Goal: Register for event/course

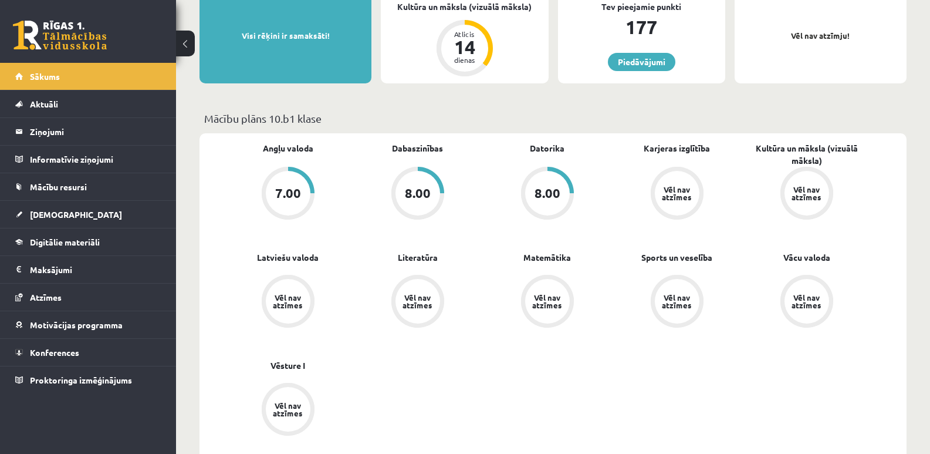
scroll to position [176, 0]
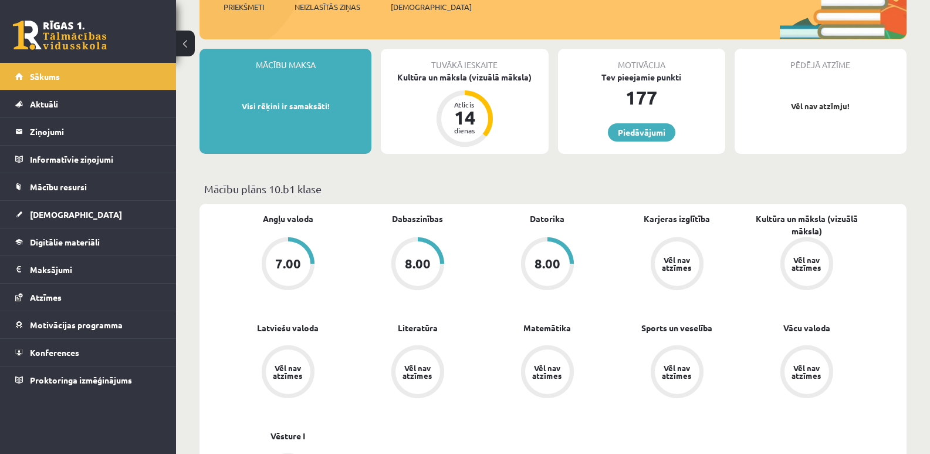
click at [306, 258] on div "7.00" at bounding box center [288, 263] width 45 height 45
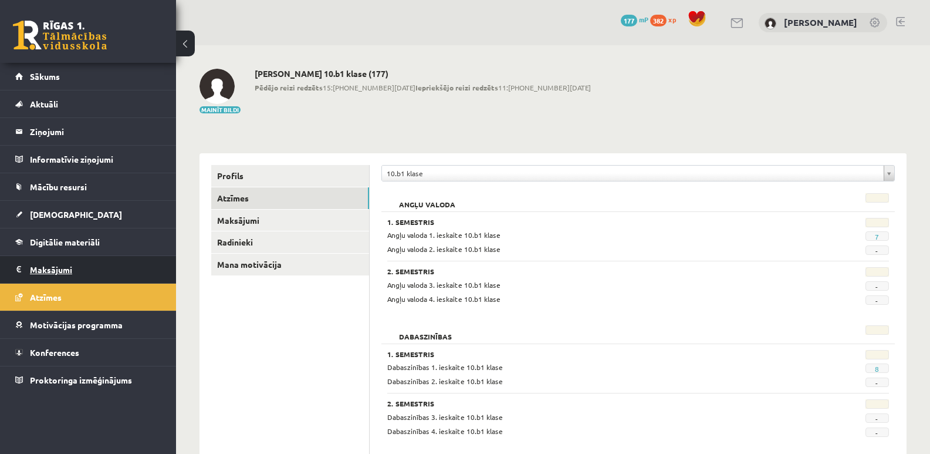
click at [56, 271] on legend "Maksājumi 0" at bounding box center [95, 269] width 131 height 27
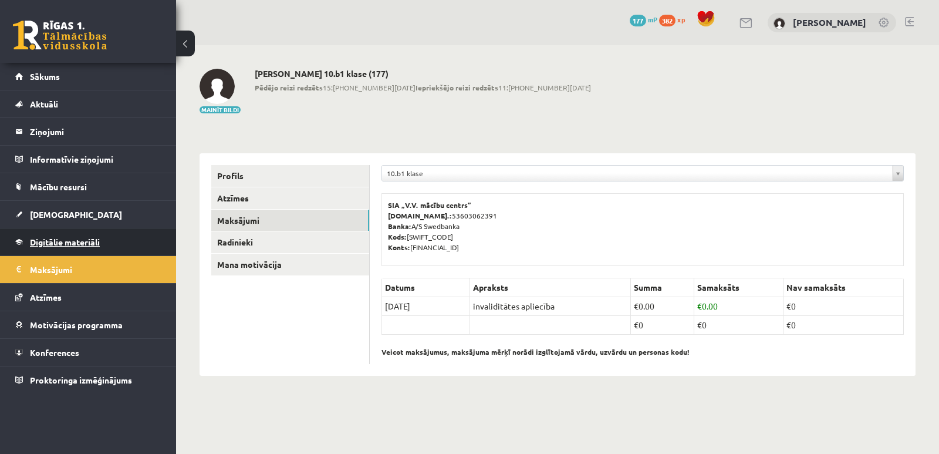
click at [66, 239] on span "Digitālie materiāli" at bounding box center [65, 241] width 70 height 11
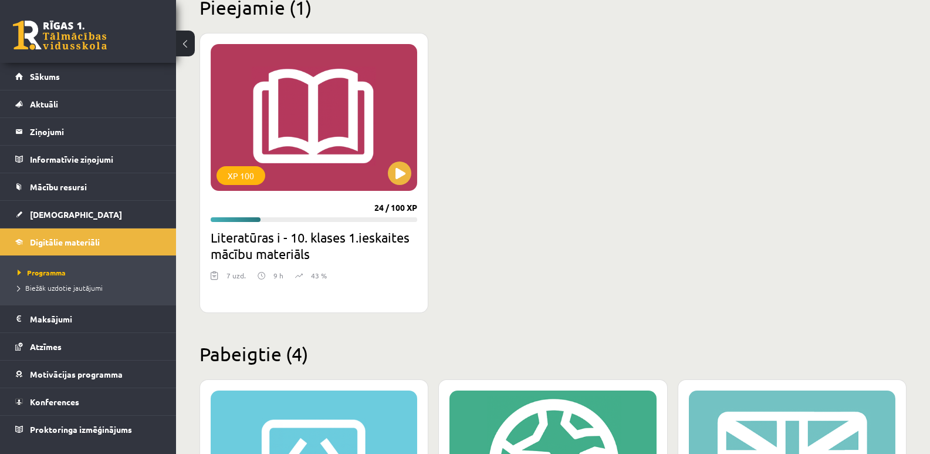
scroll to position [238, 0]
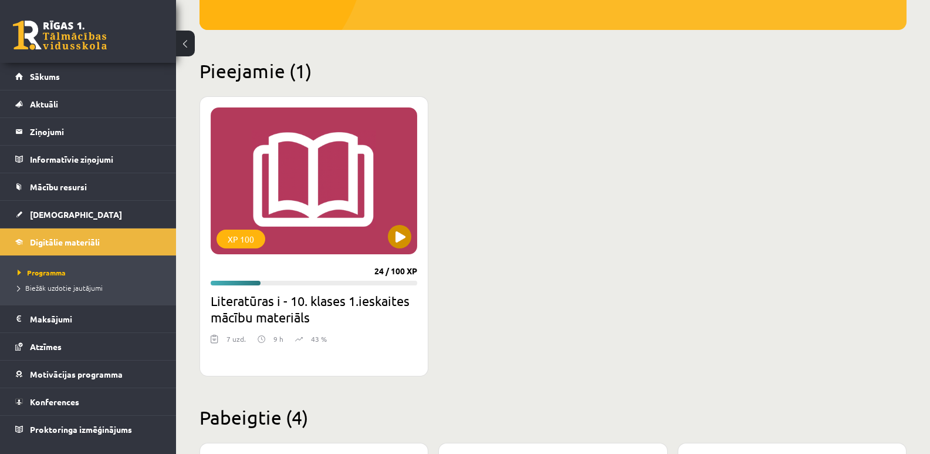
click at [344, 163] on div "XP 100" at bounding box center [314, 180] width 207 height 147
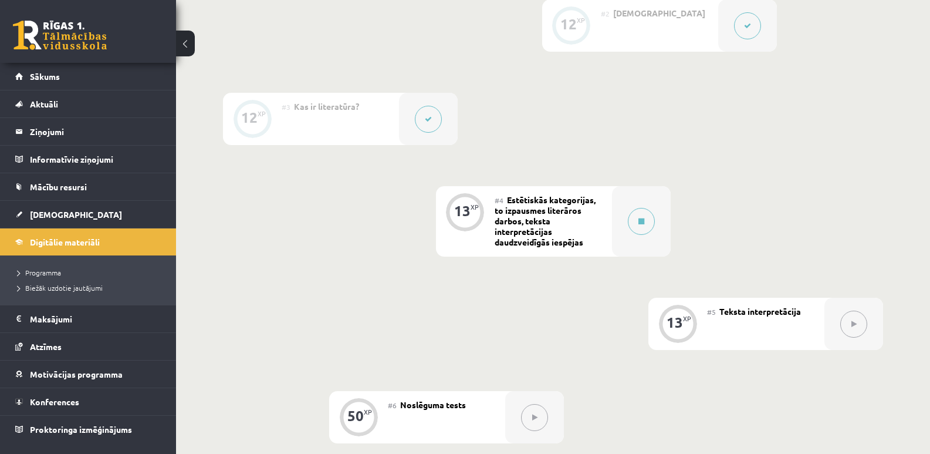
scroll to position [346, 0]
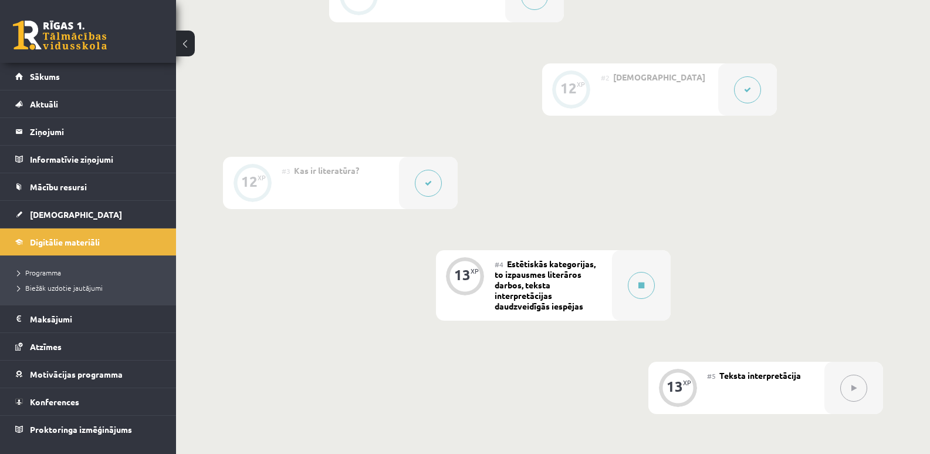
click at [295, 309] on div "0 XP #1 Pirms sāc mācīties. Ievada daļa. 12 XP #2 Jēdzieni 12 XP #3 Kas ir lite…" at bounding box center [553, 285] width 660 height 630
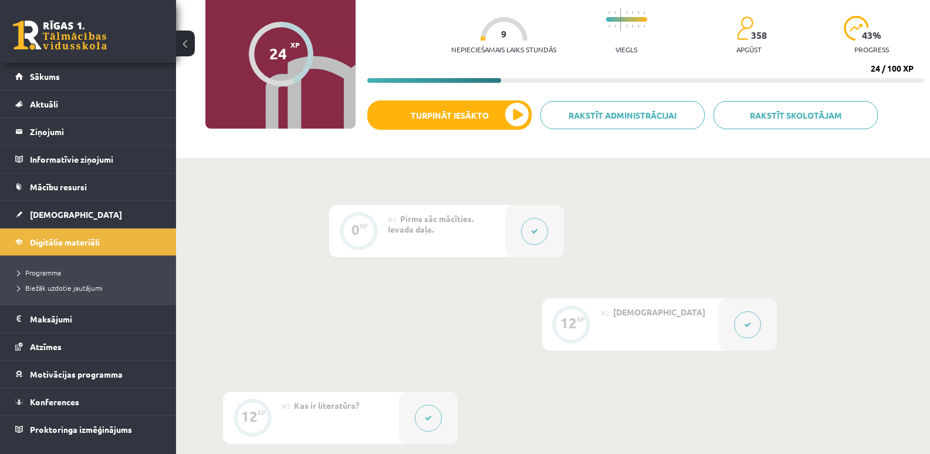
scroll to position [0, 0]
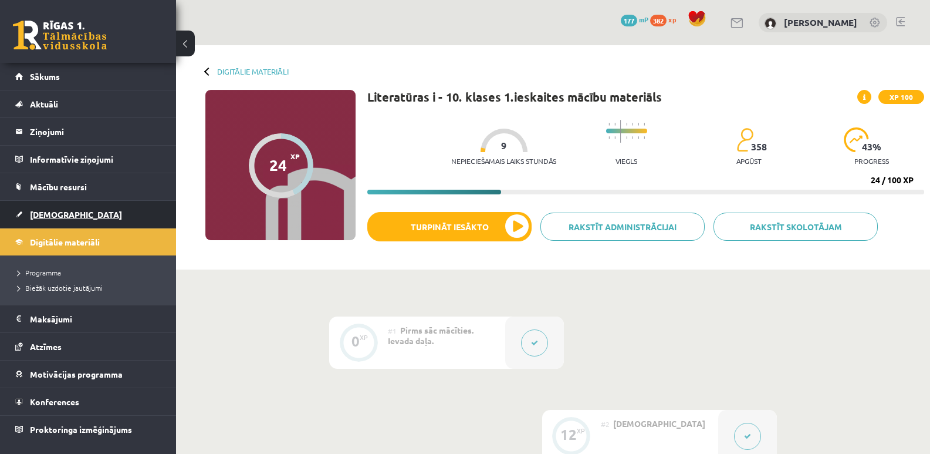
click at [51, 212] on span "[DEMOGRAPHIC_DATA]" at bounding box center [76, 214] width 92 height 11
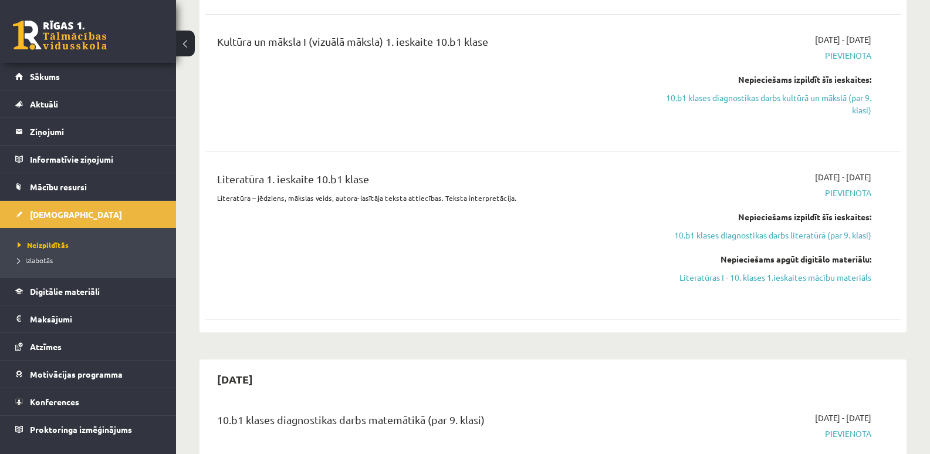
scroll to position [176, 0]
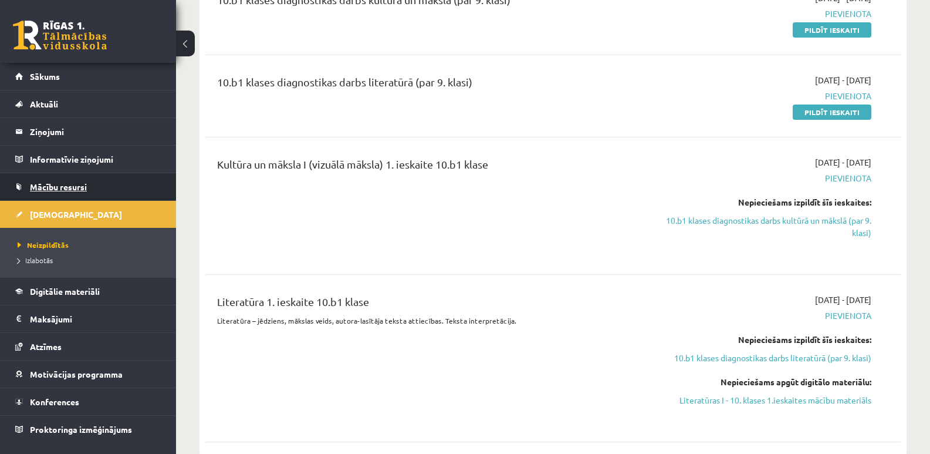
click at [70, 187] on span "Mācību resursi" at bounding box center [58, 186] width 57 height 11
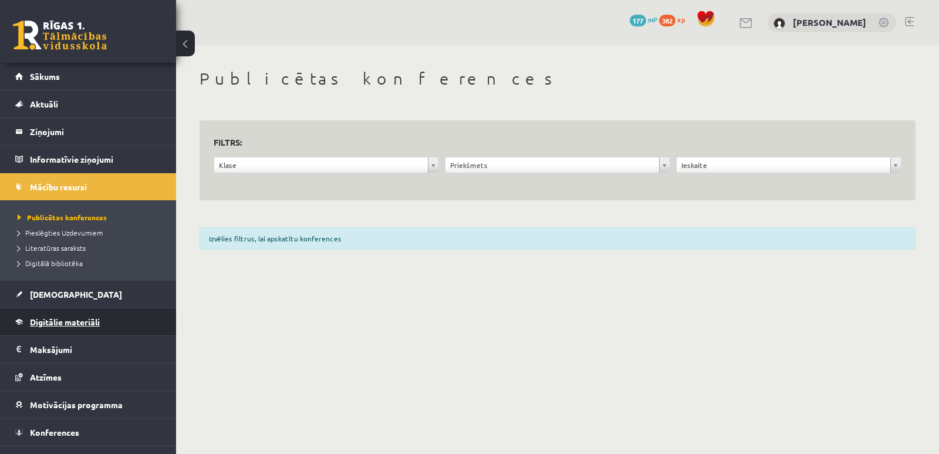
click at [80, 326] on span "Digitālie materiāli" at bounding box center [65, 321] width 70 height 11
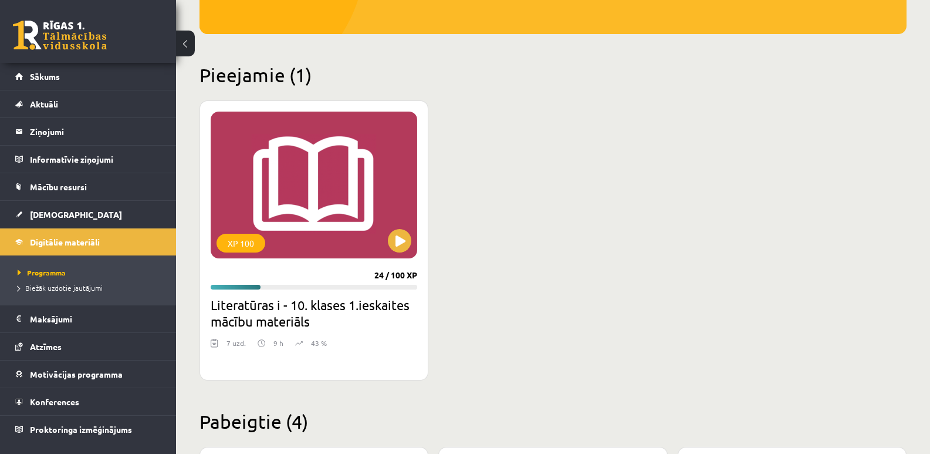
scroll to position [235, 0]
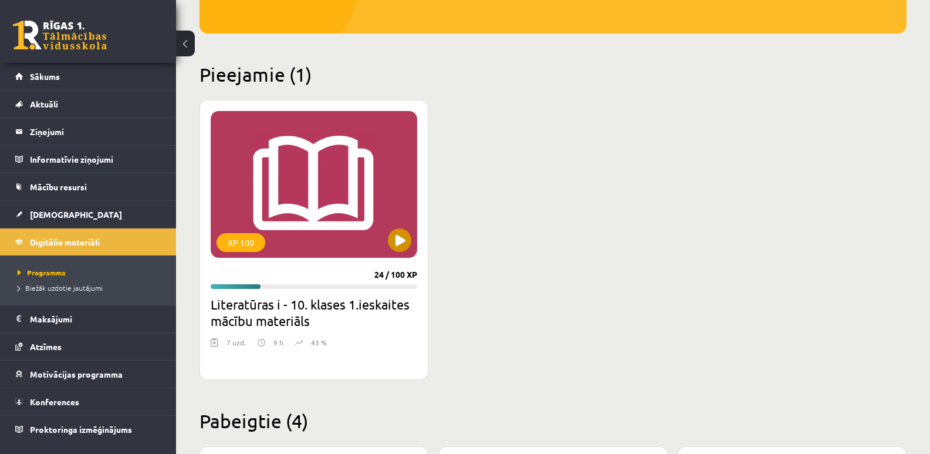
click at [374, 181] on div "XP 100" at bounding box center [314, 184] width 207 height 147
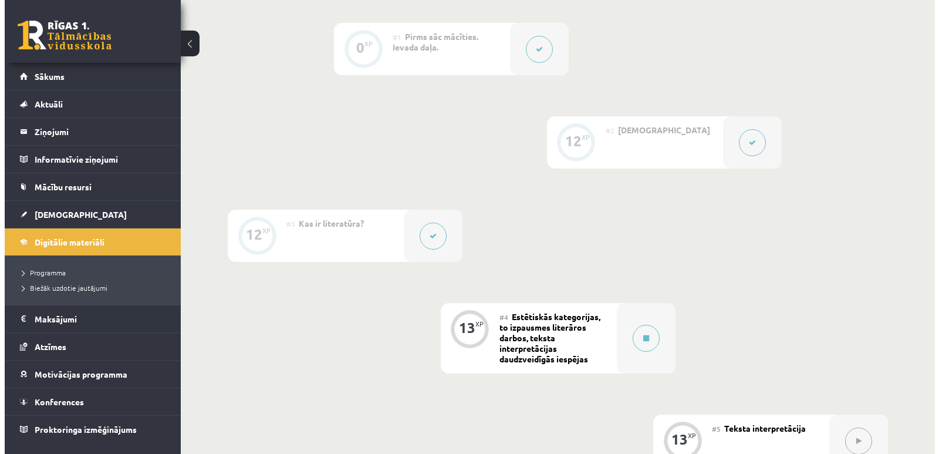
scroll to position [411, 0]
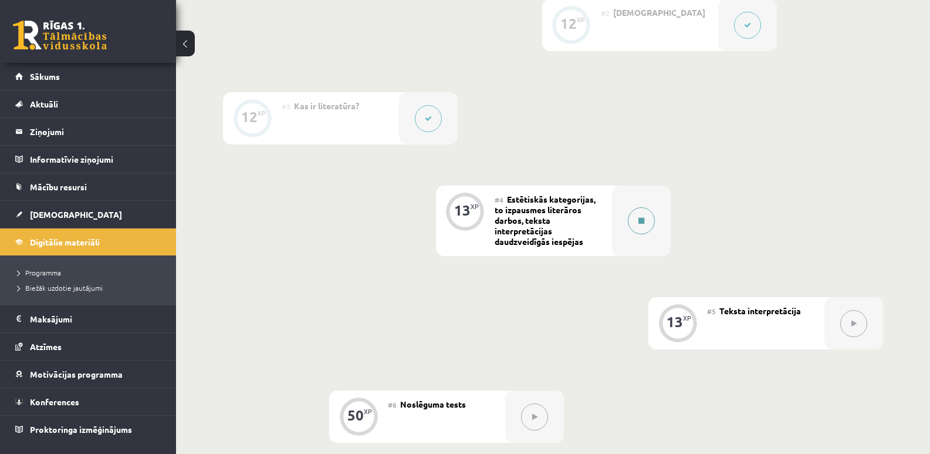
click at [644, 222] on icon at bounding box center [641, 220] width 6 height 7
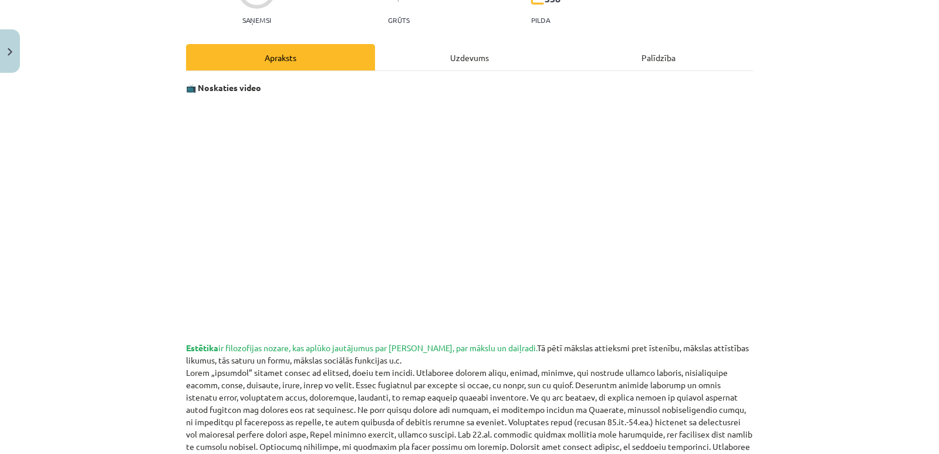
scroll to position [0, 0]
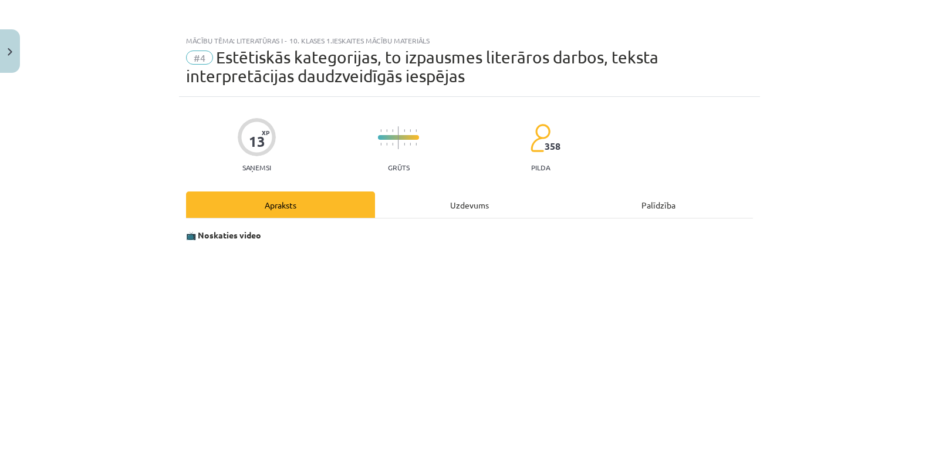
click at [470, 203] on div "Uzdevums" at bounding box center [469, 204] width 189 height 26
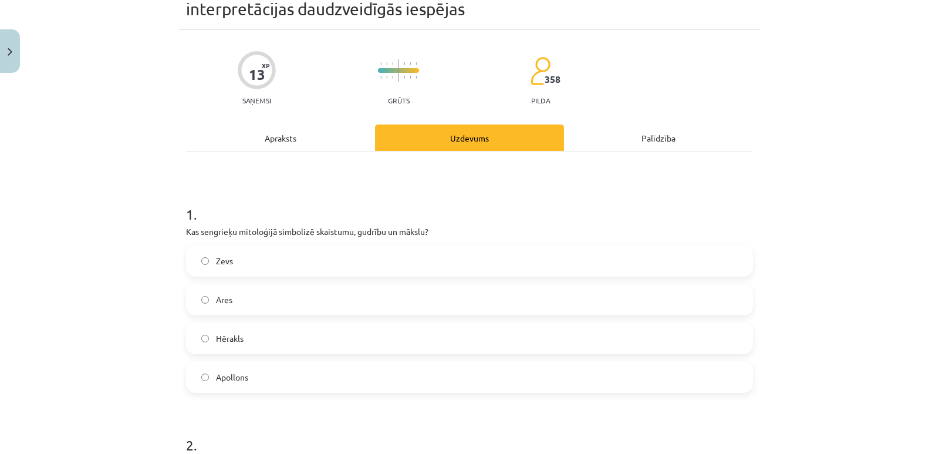
scroll to position [126, 0]
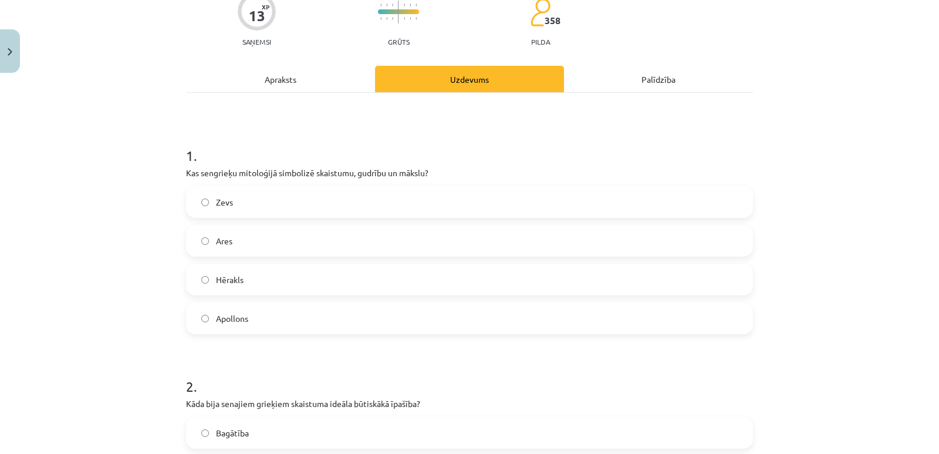
click at [234, 319] on span "Apollons" at bounding box center [232, 318] width 32 height 12
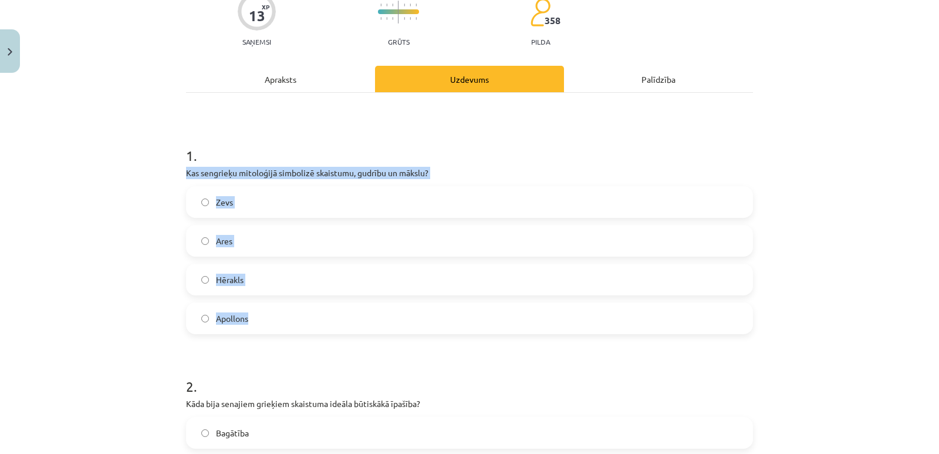
drag, startPoint x: 180, startPoint y: 175, endPoint x: 268, endPoint y: 313, distance: 164.1
copy div "Kas sengrieķu mitoloģijā simbolizē skaistumu, gudrību un mākslu? Zevs Ares Hēra…"
click at [76, 186] on div "Mācību tēma: Literatūras i - 10. klases 1.ieskaites mācību materiāls #4 Estētis…" at bounding box center [469, 227] width 939 height 454
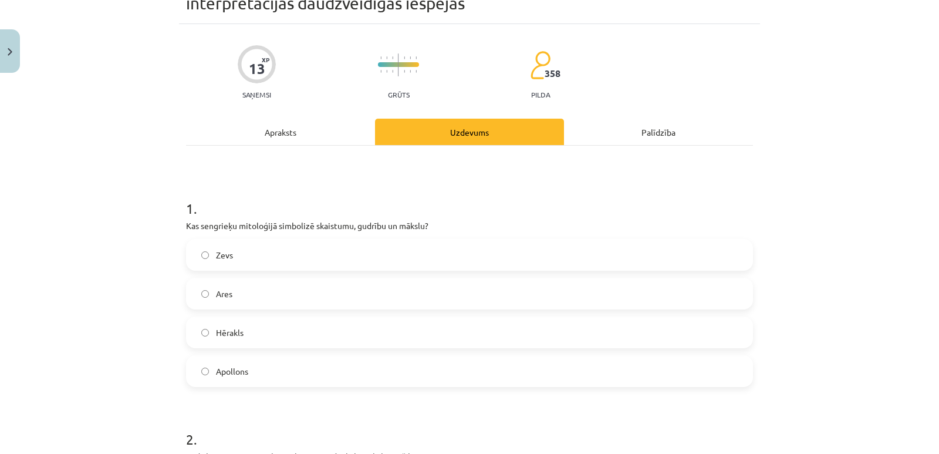
scroll to position [0, 0]
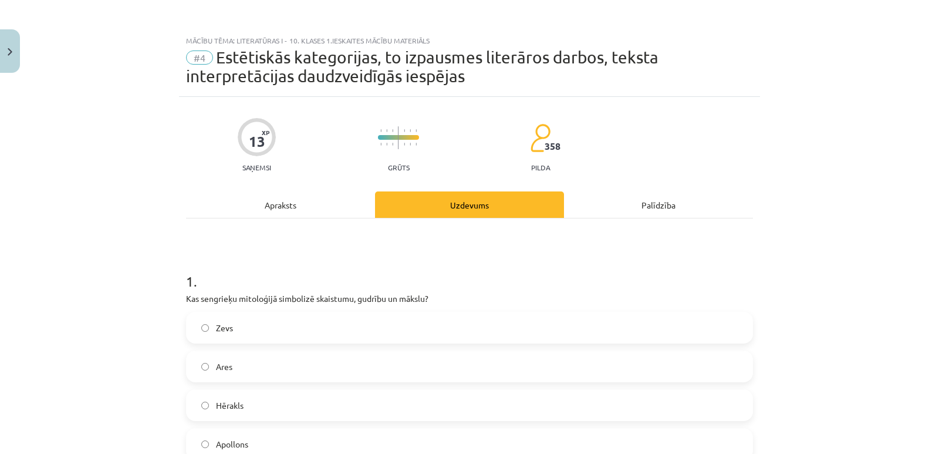
click at [295, 201] on div "Apraksts" at bounding box center [280, 204] width 189 height 26
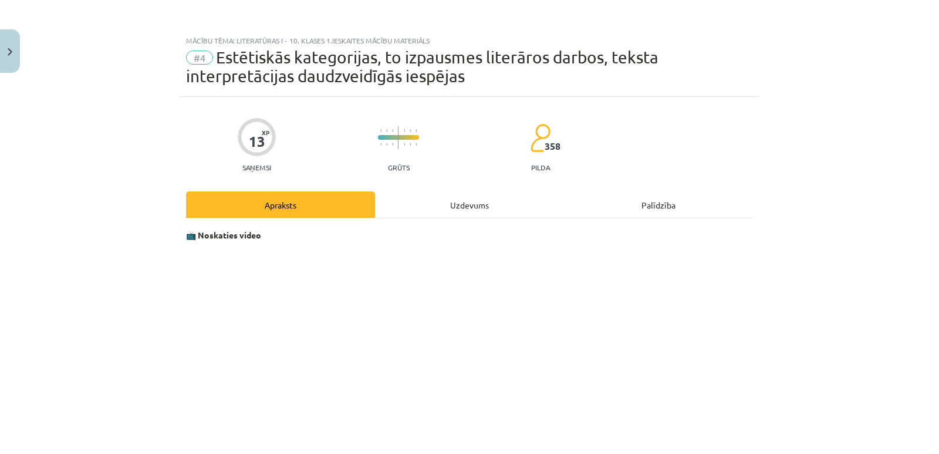
click at [449, 208] on div "Uzdevums" at bounding box center [469, 204] width 189 height 26
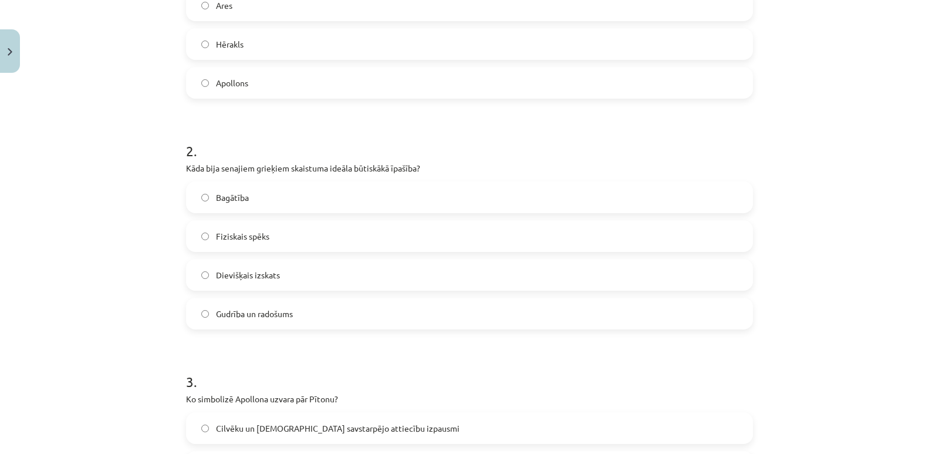
scroll to position [381, 0]
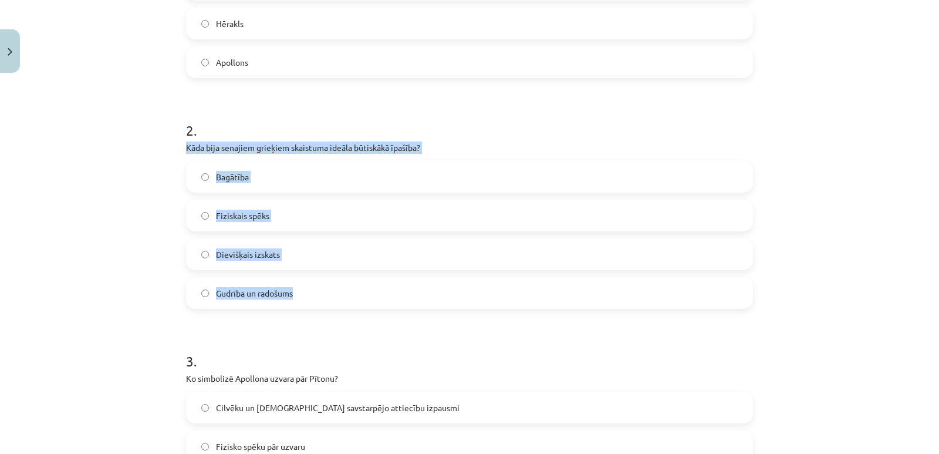
drag, startPoint x: 184, startPoint y: 146, endPoint x: 351, endPoint y: 289, distance: 220.2
click at [351, 289] on div "2 . Kāda bija senajiem grieķiem skaistuma ideāla būtiskākā īpašība? Bagātība Fi…" at bounding box center [469, 205] width 567 height 207
copy div "Kāda bija senajiem grieķiem skaistuma ideāla būtiskākā īpašība? Bagātība Fizisk…"
click at [137, 225] on div "Mācību tēma: Literatūras i - 10. klases 1.ieskaites mācību materiāls #4 Estētis…" at bounding box center [469, 227] width 939 height 454
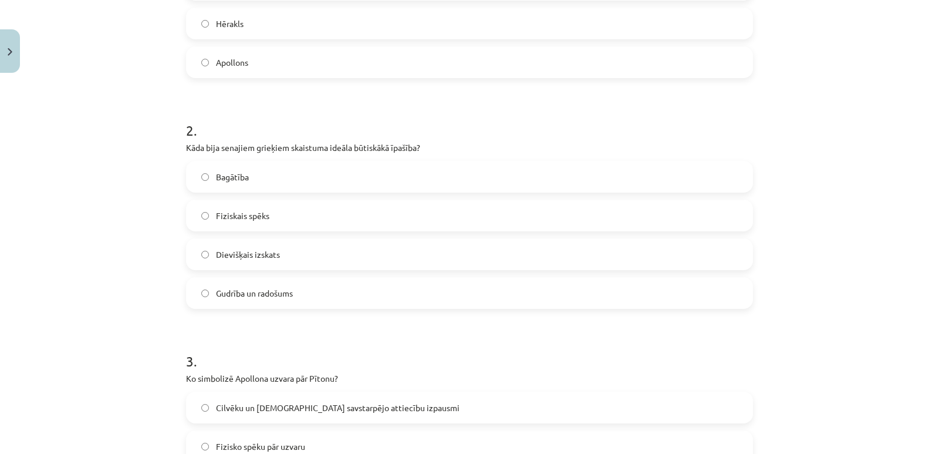
click at [238, 256] on span "Dievišķais izskats" at bounding box center [248, 254] width 64 height 12
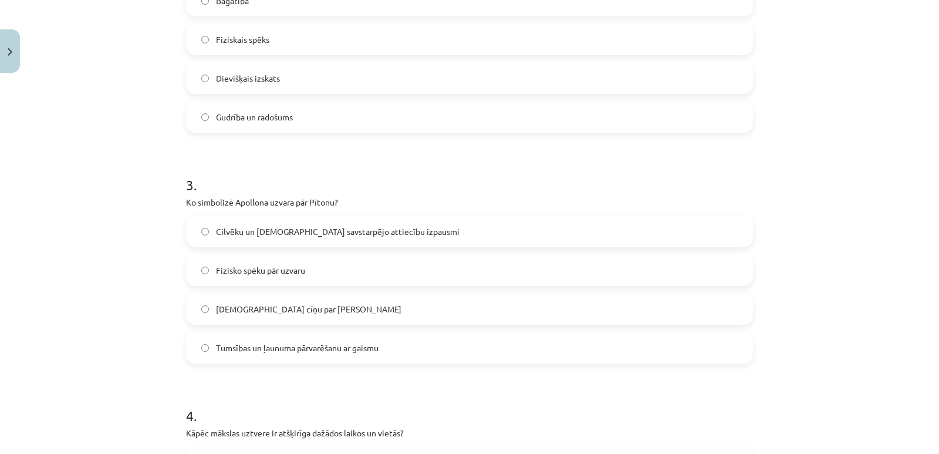
scroll to position [733, 0]
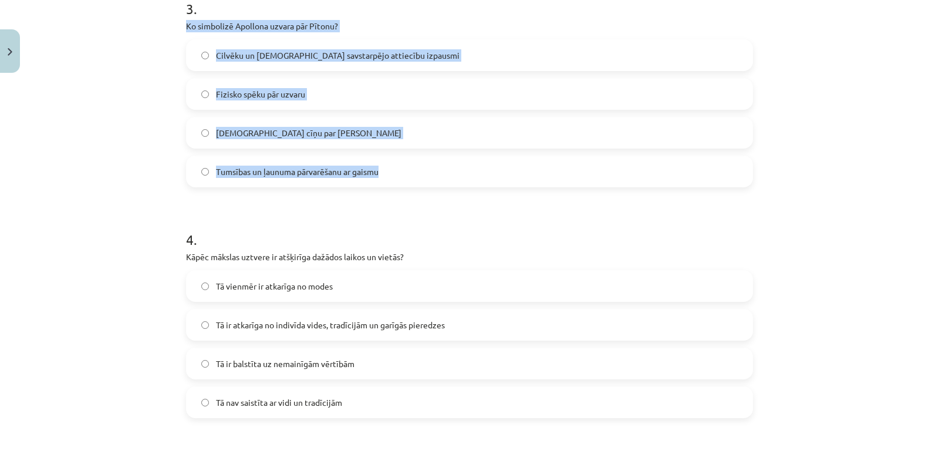
drag, startPoint x: 181, startPoint y: 22, endPoint x: 409, endPoint y: 175, distance: 274.7
click at [409, 175] on div "3 . Ko simbolizē Apollona uzvara pār Pītonu? Cilvēku un dievu savstarpējo attie…" at bounding box center [469, 83] width 567 height 207
copy div "Ko simbolizē Apollona uzvara pār Pītonu? Cilvēku un dievu savstarpējo attiecību…"
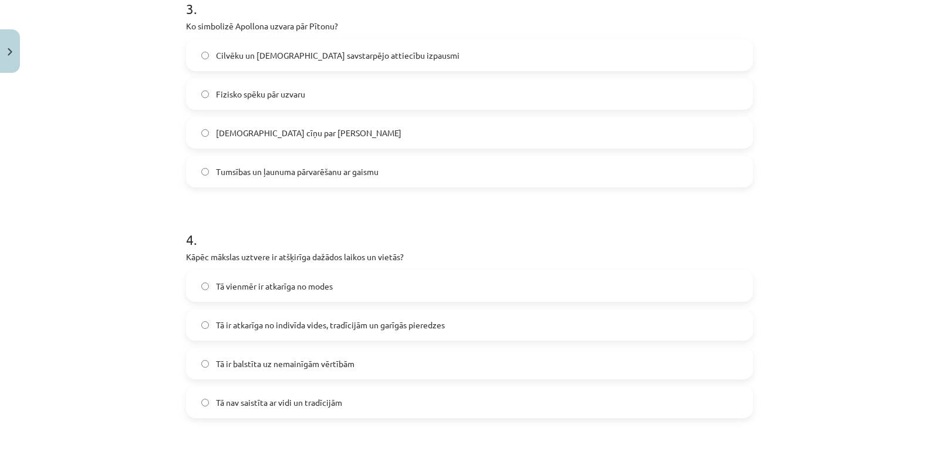
click at [239, 199] on form "1 . Kas sengrieķu mitoloģijā simbolizē skaistumu, gudrību un mākslu? Zevs Ares …" at bounding box center [469, 84] width 567 height 1130
click at [216, 173] on span "Tumsības un ļaunuma pārvarēšanu ar gaismu" at bounding box center [297, 171] width 163 height 12
click at [263, 205] on form "1 . Kas sengrieķu mitoloģijā simbolizē skaistumu, gudrību un mākslu? Zevs Ares …" at bounding box center [469, 84] width 567 height 1130
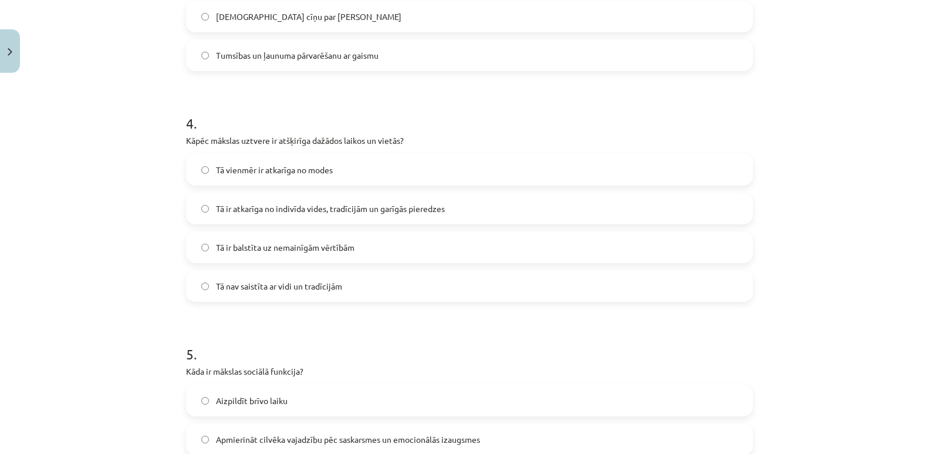
scroll to position [851, 0]
click at [265, 205] on span "Tā ir atkarīga no indivīda vides, tradīcijām un garīgās pieredzes" at bounding box center [330, 207] width 229 height 12
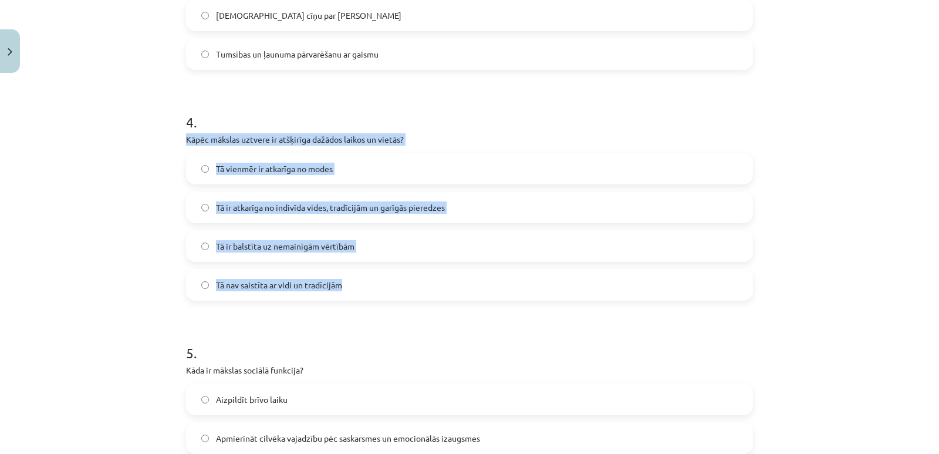
drag, startPoint x: 181, startPoint y: 137, endPoint x: 366, endPoint y: 285, distance: 237.1
click at [366, 285] on div "4 . Kāpēc mākslas uztvere ir atšķirīga dažādos laikos un vietās? Tā vienmēr ir …" at bounding box center [469, 196] width 567 height 207
copy div "Kāpēc mākslas uztvere ir atšķirīga dažādos laikos un vietās? Tā vienmēr ir atka…"
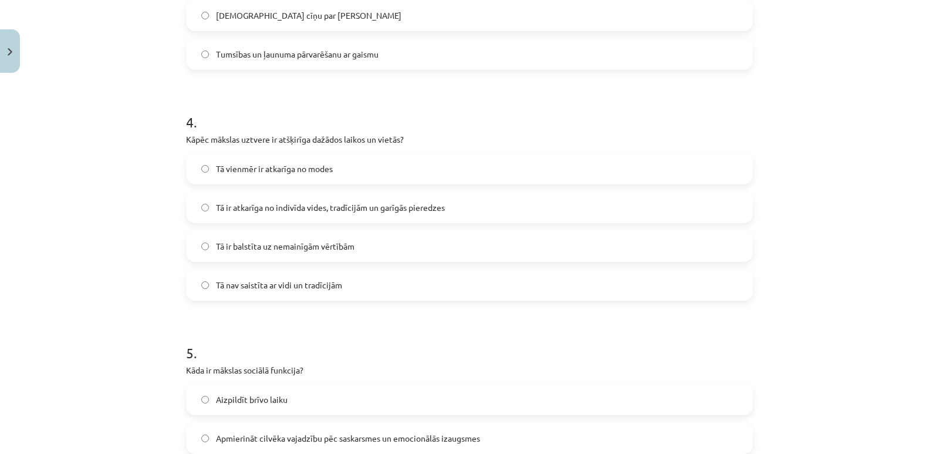
click at [428, 106] on h1 "4 ." at bounding box center [469, 111] width 567 height 36
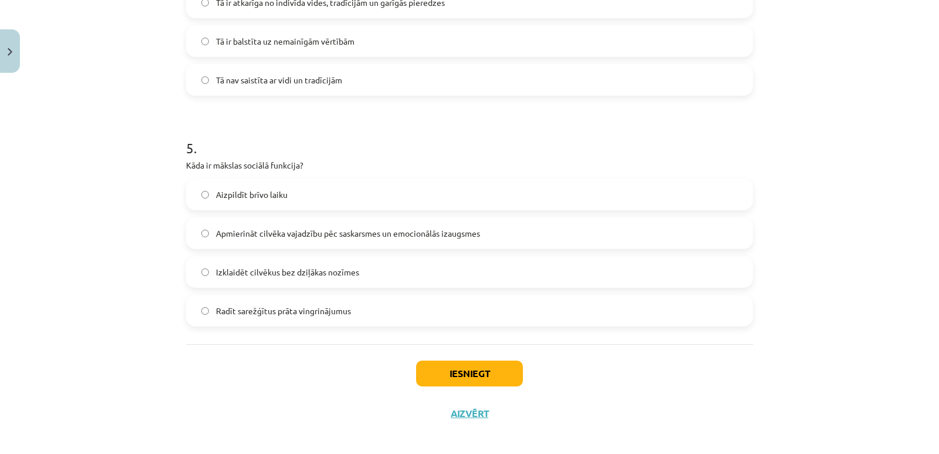
scroll to position [1064, 0]
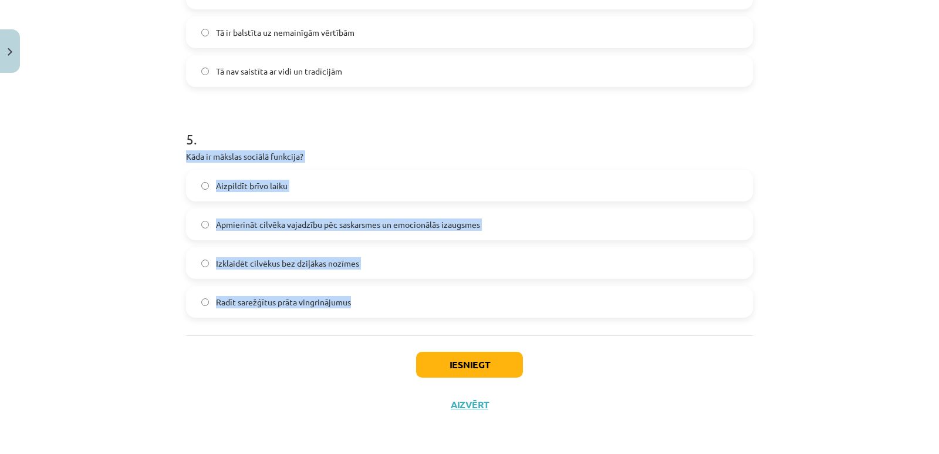
drag, startPoint x: 181, startPoint y: 154, endPoint x: 386, endPoint y: 303, distance: 253.8
copy div "Kāda ir mākslas sociālā funkcija? Aizpildīt brīvo laiku Apmierināt cilvēka vaja…"
click at [137, 246] on div "Mācību tēma: Literatūras i - 10. klases 1.ieskaites mācību materiāls #4 Estētis…" at bounding box center [469, 227] width 939 height 454
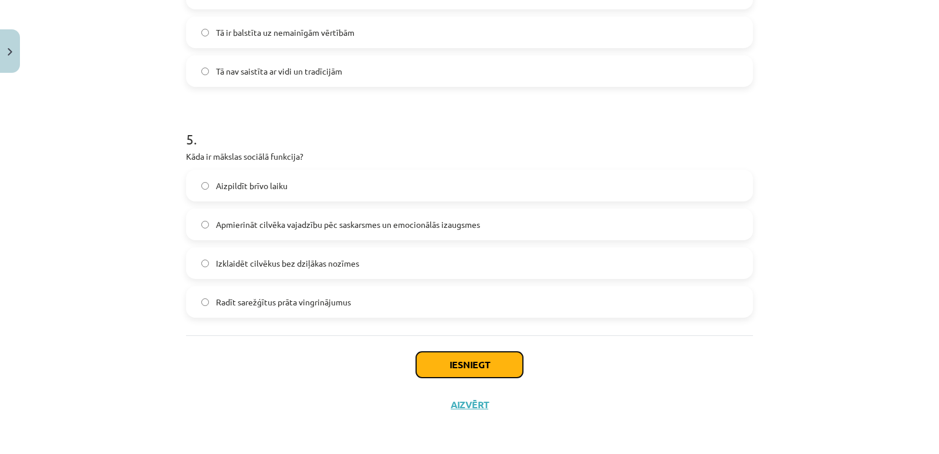
click at [471, 366] on button "Iesniegt" at bounding box center [469, 364] width 107 height 26
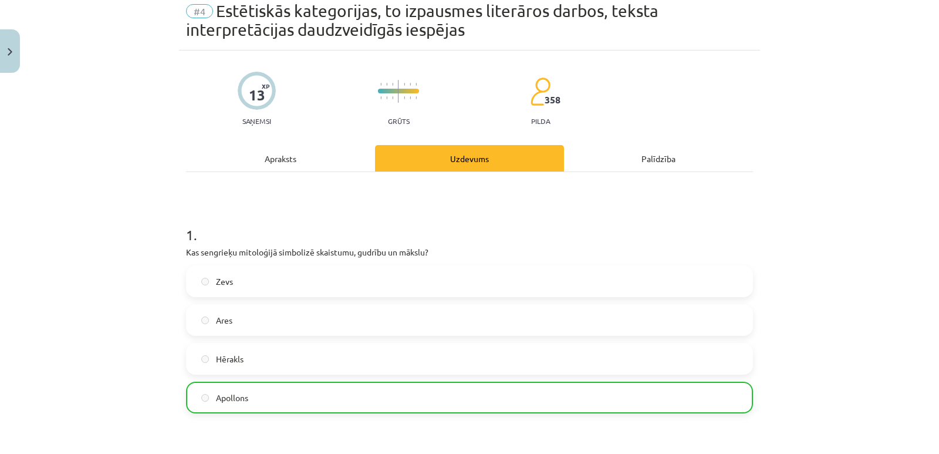
scroll to position [46, 0]
click at [13, 56] on button "Close" at bounding box center [10, 50] width 20 height 43
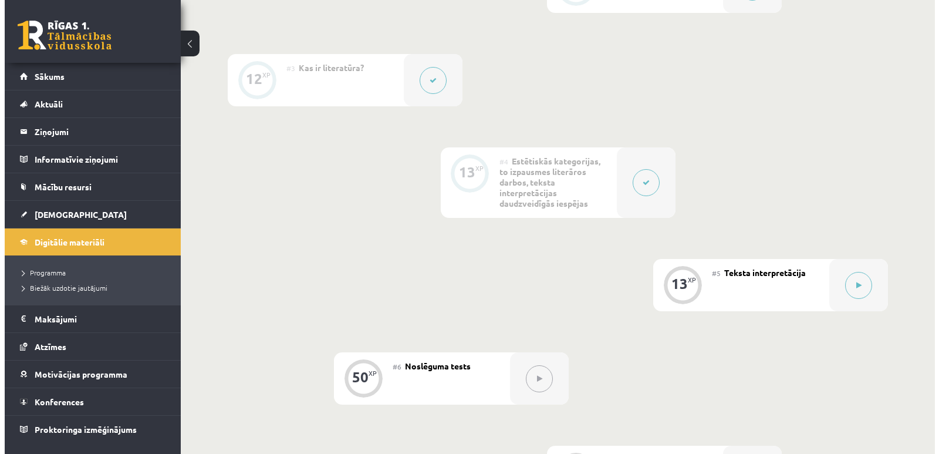
scroll to position [469, 0]
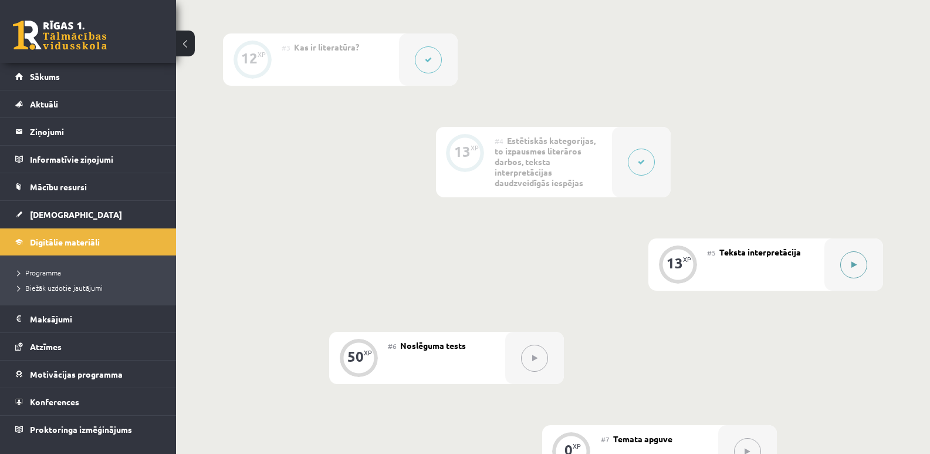
click at [853, 271] on button at bounding box center [853, 264] width 27 height 27
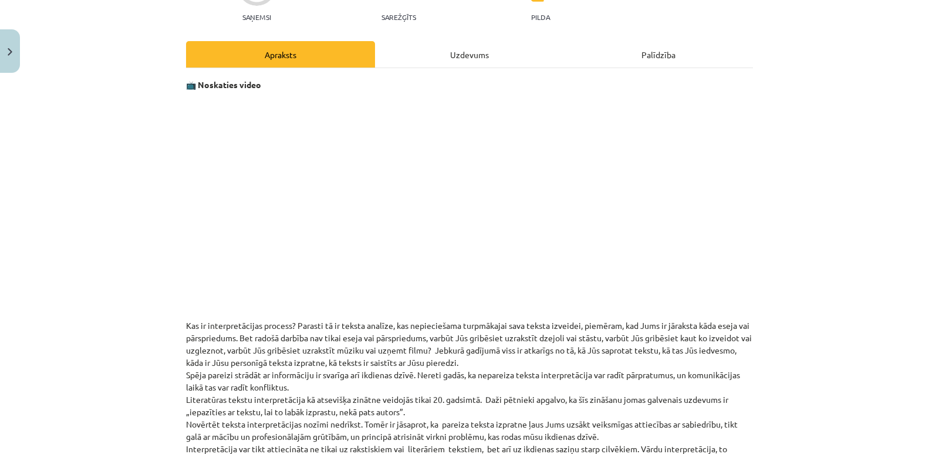
scroll to position [0, 0]
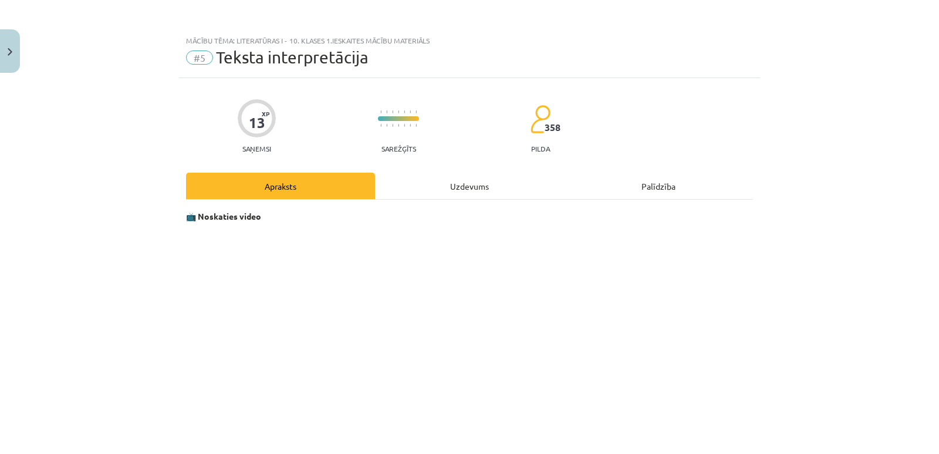
drag, startPoint x: 398, startPoint y: 309, endPoint x: 762, endPoint y: 407, distance: 376.6
click at [762, 407] on div "Mācību tēma: Literatūras i - 10. klases 1.ieskaites mācību materiāls #5 Teksta …" at bounding box center [469, 227] width 939 height 454
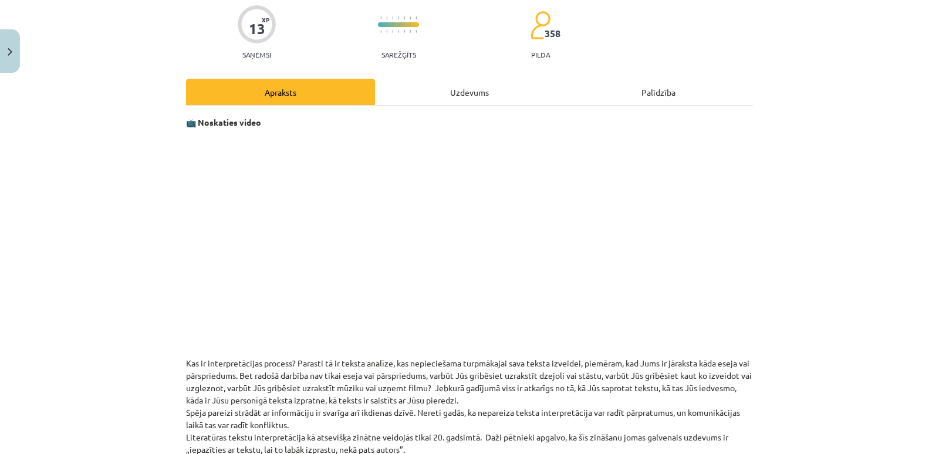
scroll to position [235, 0]
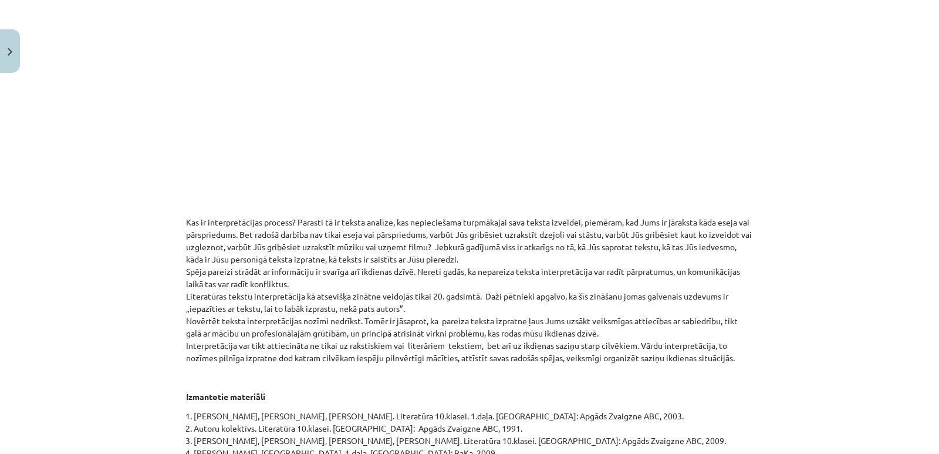
copy div "Kas ir interpretācijas process? Parasti tā ir teksta analīze, kas nepieciešama …"
click at [786, 194] on div "Mācību tēma: Literatūras i - 10. klases 1.ieskaites mācību materiāls #5 Teksta …" at bounding box center [469, 227] width 939 height 454
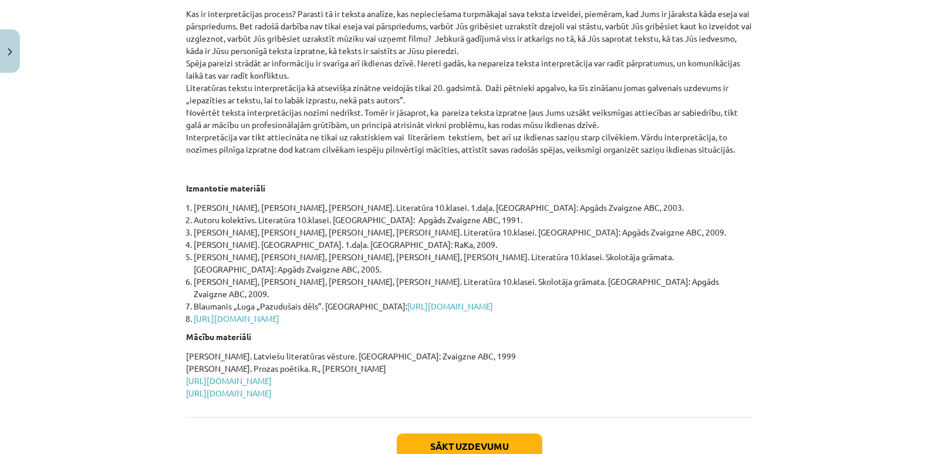
scroll to position [501, 0]
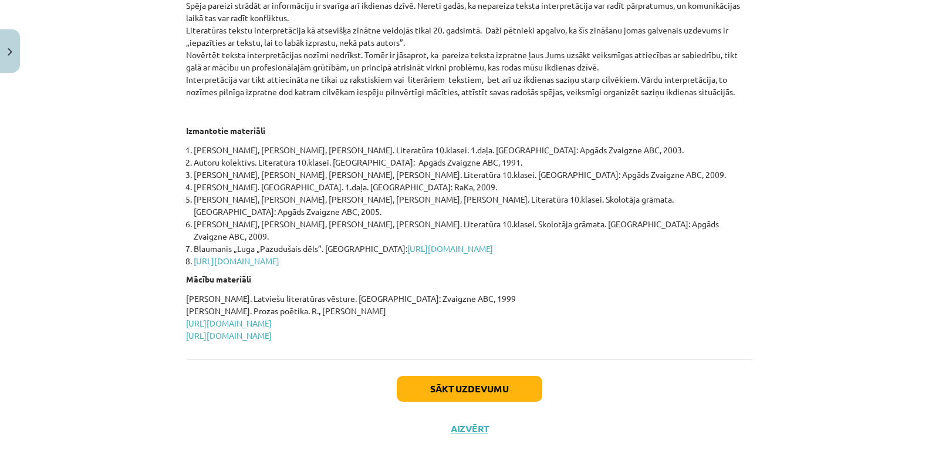
click at [344, 188] on li "Skalberga Anita. Literatūra. 1.daļa. Rīga: RaKa, 2009." at bounding box center [473, 187] width 559 height 12
drag, startPoint x: 345, startPoint y: 188, endPoint x: 661, endPoint y: 147, distance: 318.3
click at [661, 147] on li "Silova Lita, Vēvers Aldis, Vīduša Iveta. Literatūra 10.klasei. 1.daļa. Rīga: Ap…" at bounding box center [473, 150] width 559 height 12
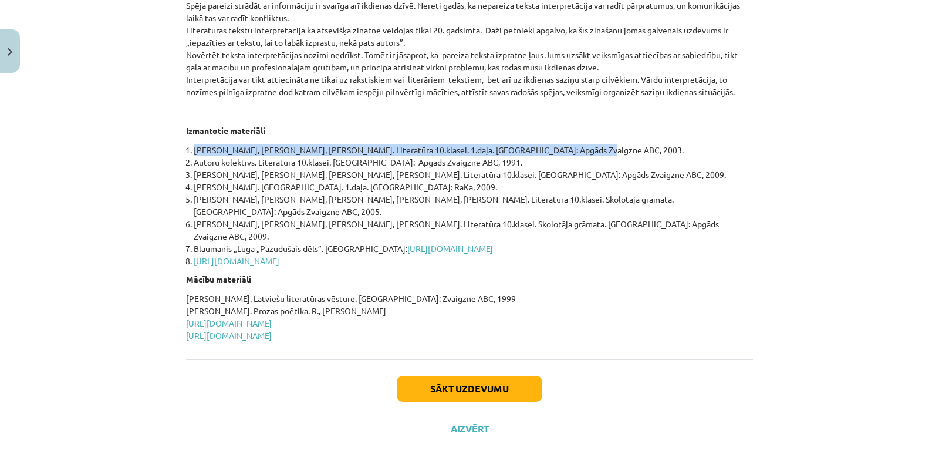
drag, startPoint x: 190, startPoint y: 148, endPoint x: 557, endPoint y: 149, distance: 367.3
click at [557, 149] on li "Silova Lita, Vēvers Aldis, Vīduša Iveta. Literatūra 10.klasei. 1.daļa. Rīga: Ap…" at bounding box center [473, 150] width 559 height 12
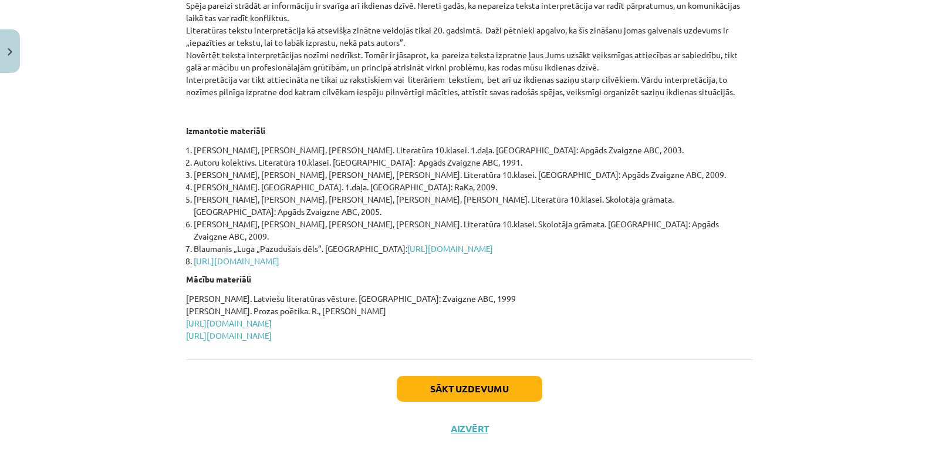
click at [283, 109] on p at bounding box center [469, 111] width 567 height 12
drag, startPoint x: 481, startPoint y: 149, endPoint x: 532, endPoint y: 152, distance: 51.1
click at [532, 152] on li "Silova Lita, Vēvers Aldis, Vīduša Iveta. Literatūra 10.klasei. 1.daļa. Rīga: Ap…" at bounding box center [473, 150] width 559 height 12
click at [631, 147] on li "Silova Lita, Vēvers Aldis, Vīduša Iveta. Literatūra 10.klasei. 1.daļa. Rīga: Ap…" at bounding box center [473, 150] width 559 height 12
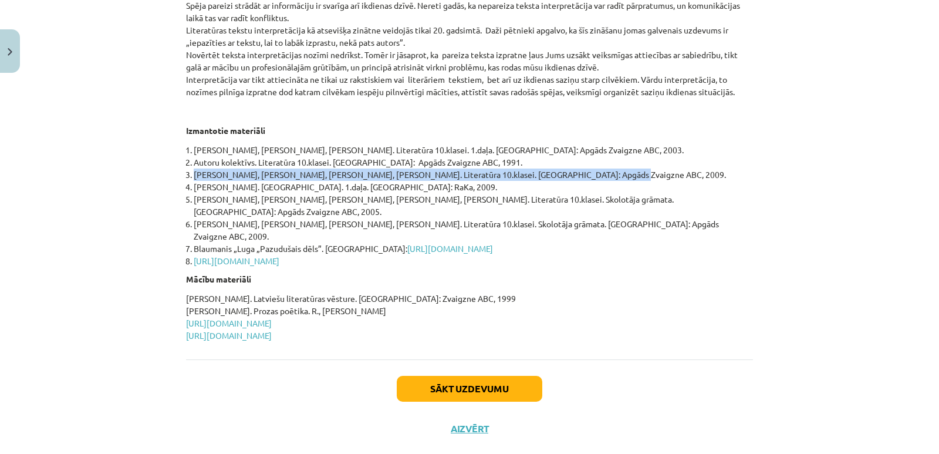
drag, startPoint x: 190, startPoint y: 175, endPoint x: 577, endPoint y: 171, distance: 387.9
click at [577, 171] on li "Dubiņa Ieva, Silova Lita, Vēvers Aldis, Vīduša Iveta. Literatūra 10.klasei. Rīg…" at bounding box center [473, 174] width 559 height 12
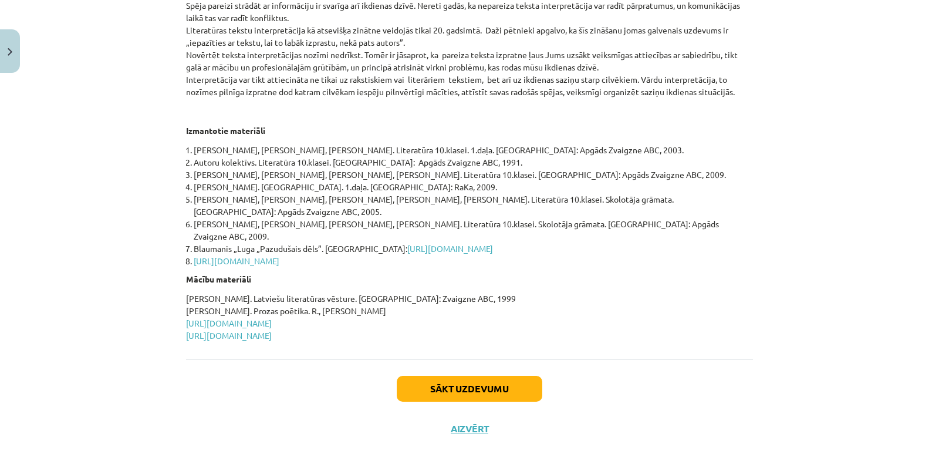
click at [712, 247] on div "📺 Noskaties video Kas ir interpretācijas process? Parasti tā ir teksta analīze,…" at bounding box center [469, 26] width 567 height 632
click at [493, 243] on link "http://www.letonika.lv/literatura/read.aspx?f=1&r=152#2190982" at bounding box center [450, 248] width 86 height 11
click at [279, 255] on link "http://www.pasakas.net/pasakas/latviesu-pasakas/latviesu_tautas_pasakas/k/keves…" at bounding box center [237, 260] width 86 height 11
click at [272, 317] on link "https://kulturaskanons.lv/par-kanonu-2/" at bounding box center [229, 322] width 86 height 11
click at [250, 330] on link "http://valoda.ailab.lv/latval/vidusskolai/TEKSTS/uzd1.htm" at bounding box center [229, 335] width 86 height 11
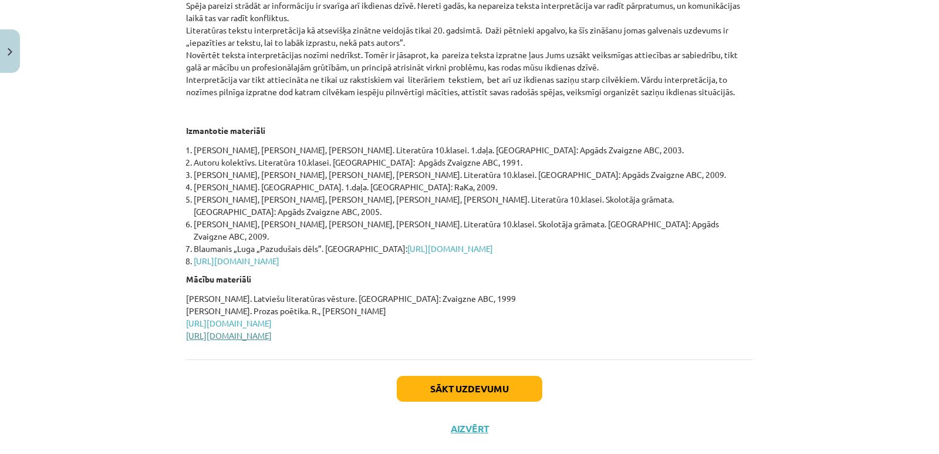
click at [272, 330] on link "http://valoda.ailab.lv/latval/vidusskolai/TEKSTS/uzd1.htm" at bounding box center [229, 335] width 86 height 11
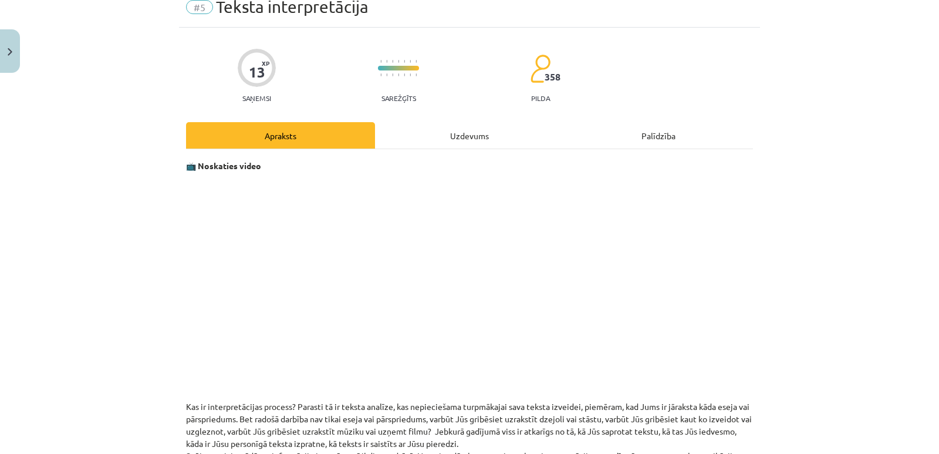
scroll to position [0, 0]
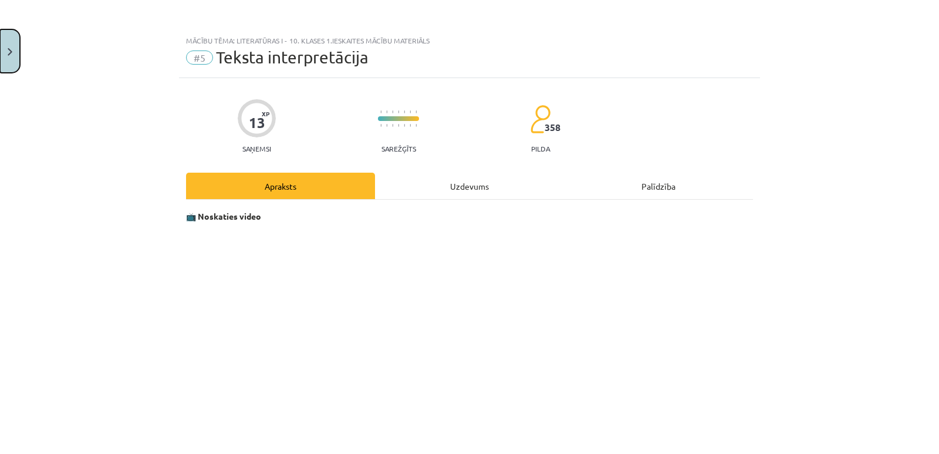
click at [16, 51] on button "Close" at bounding box center [10, 50] width 20 height 43
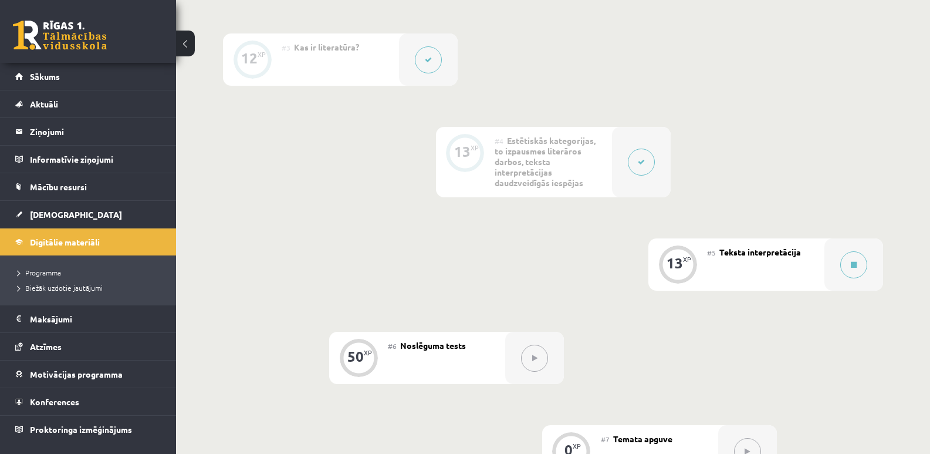
click at [639, 165] on button at bounding box center [641, 161] width 27 height 27
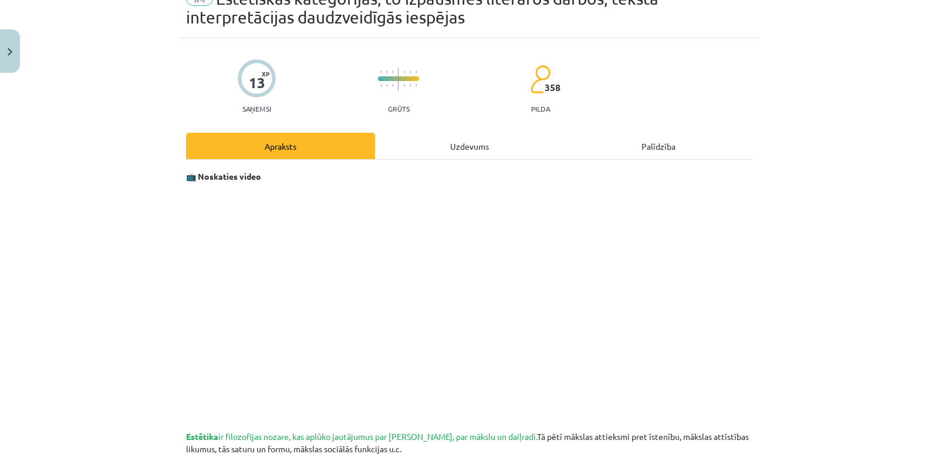
click at [463, 143] on div "Uzdevums" at bounding box center [469, 146] width 189 height 26
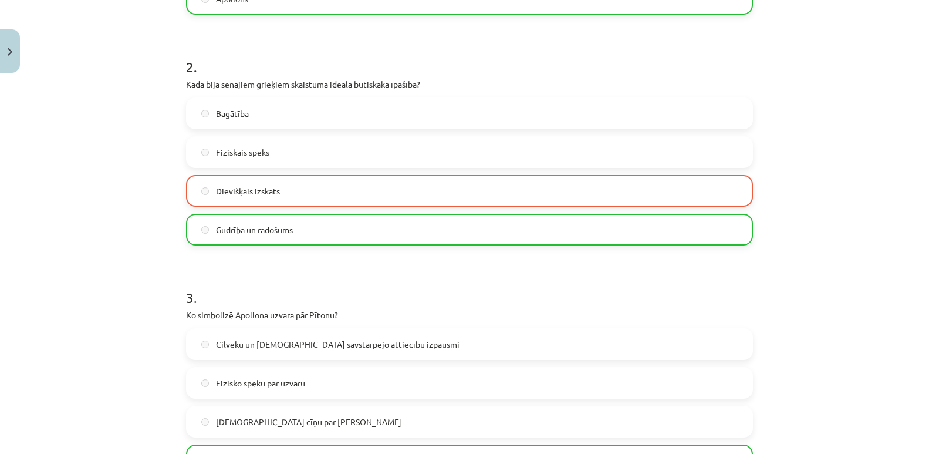
scroll to position [440, 0]
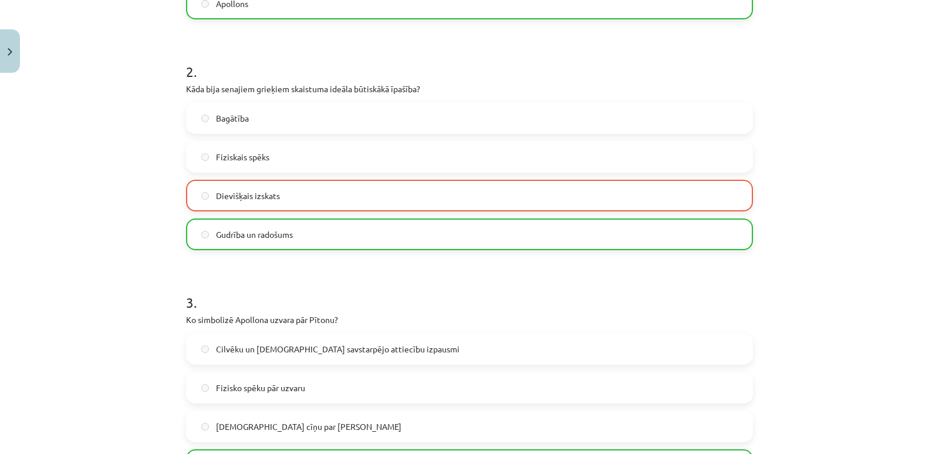
click at [256, 199] on span "Dievišķais izskats" at bounding box center [248, 196] width 64 height 12
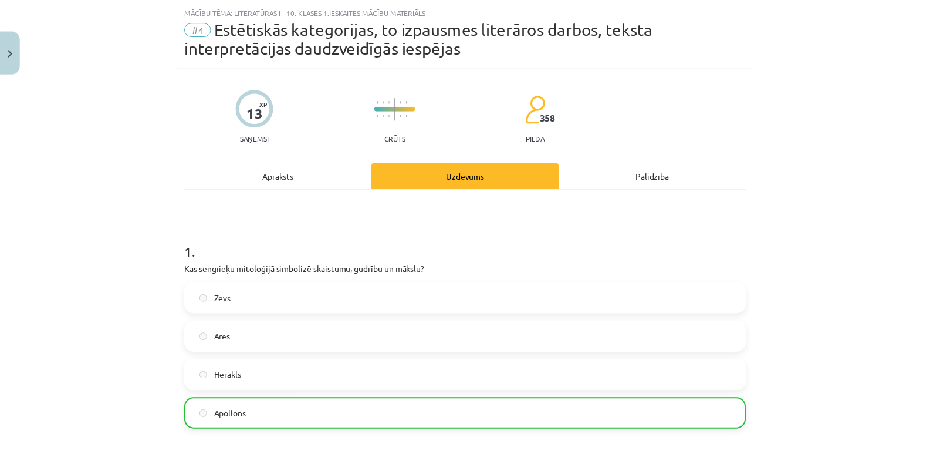
scroll to position [0, 0]
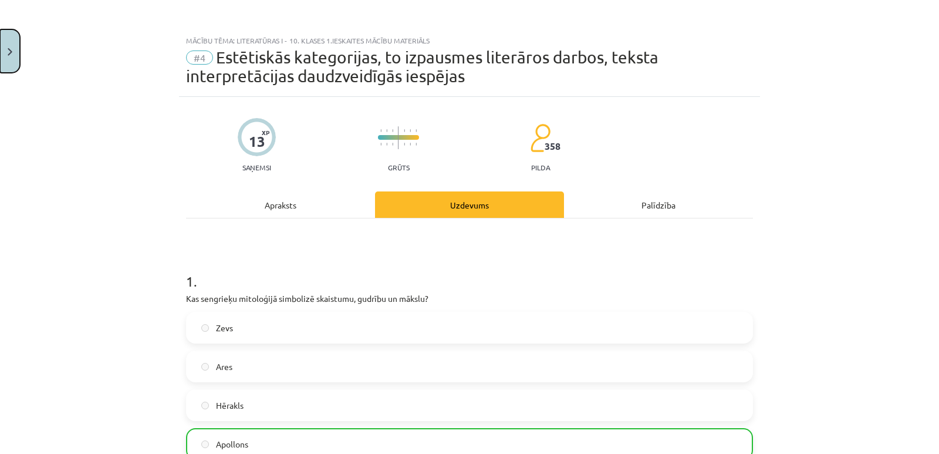
click at [8, 53] on img "Close" at bounding box center [10, 52] width 5 height 8
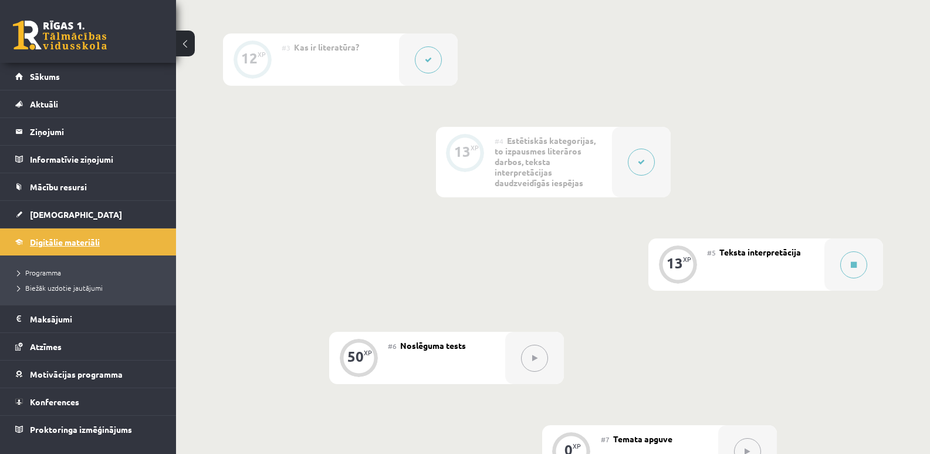
click at [90, 235] on link "Digitālie materiāli" at bounding box center [88, 241] width 146 height 27
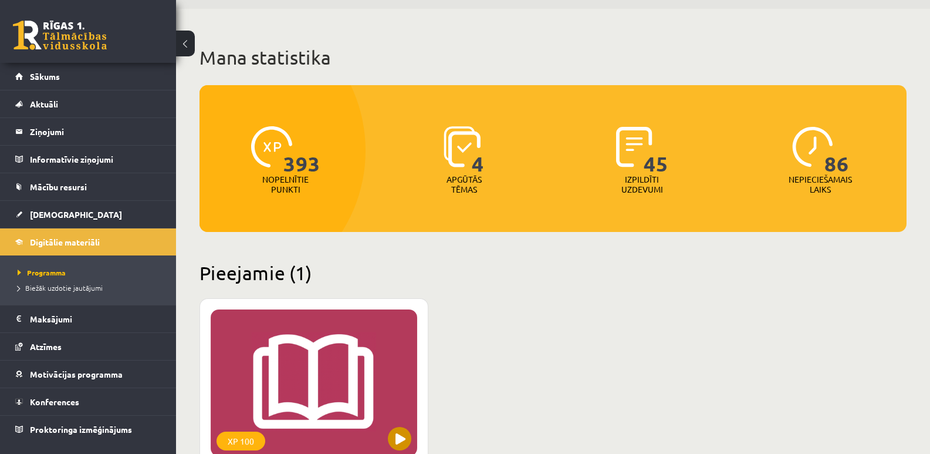
scroll to position [176, 0]
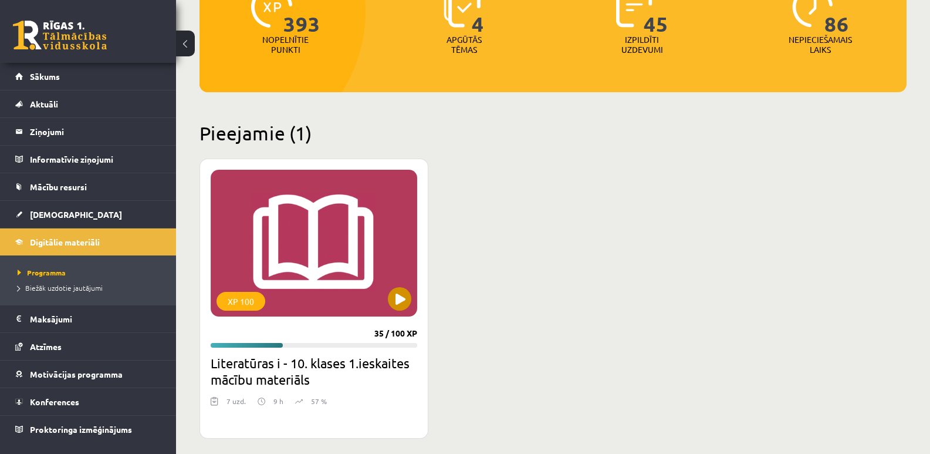
click at [288, 263] on div "XP 100" at bounding box center [314, 243] width 207 height 147
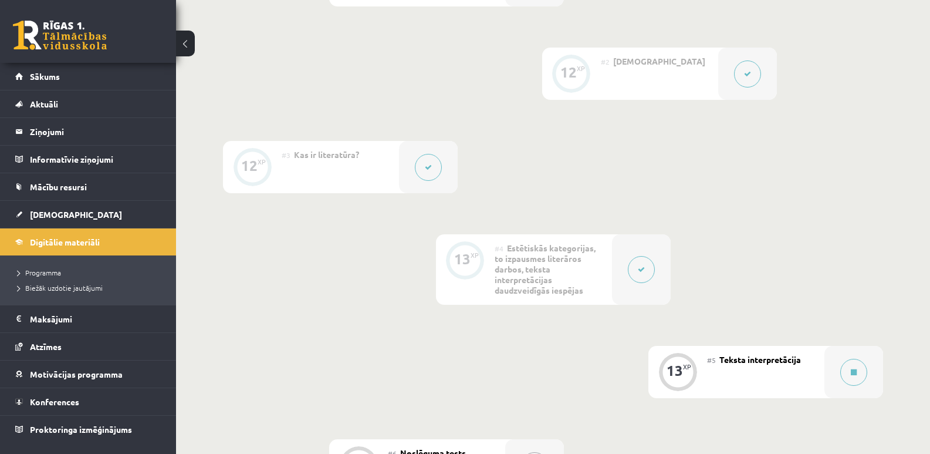
scroll to position [352, 0]
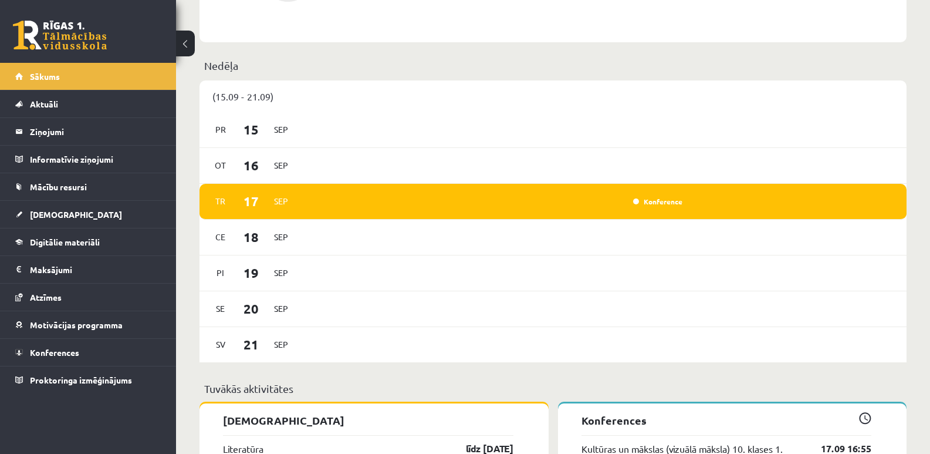
scroll to position [704, 0]
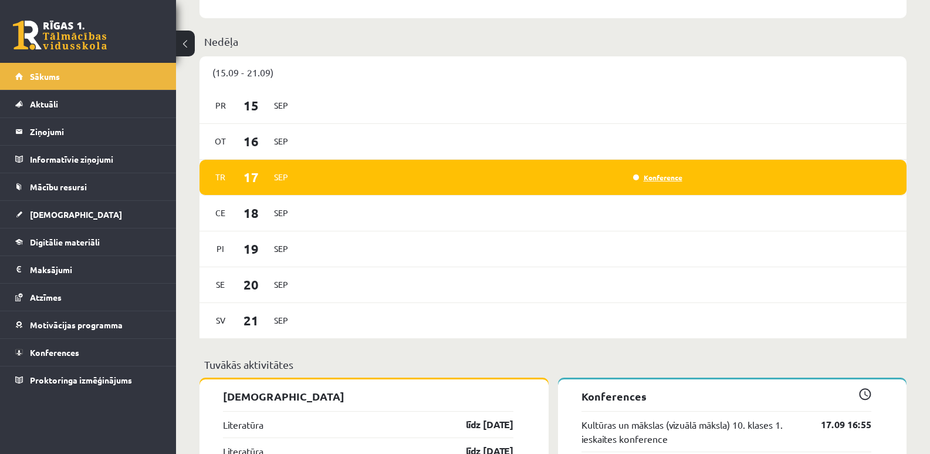
click at [646, 179] on link "Konference" at bounding box center [657, 177] width 49 height 9
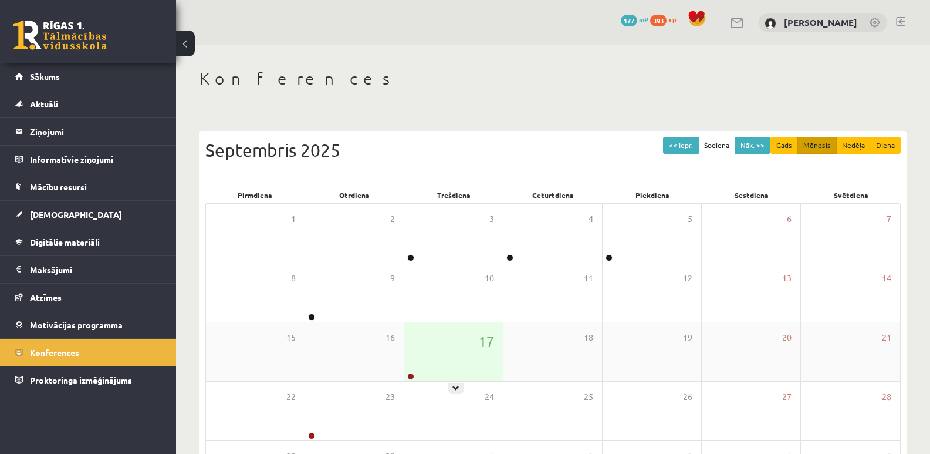
scroll to position [107, 0]
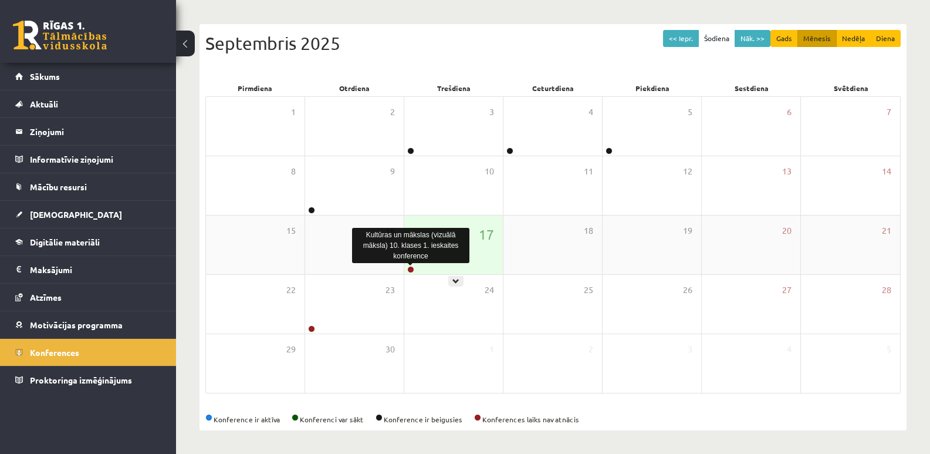
click at [414, 271] on link at bounding box center [410, 269] width 7 height 7
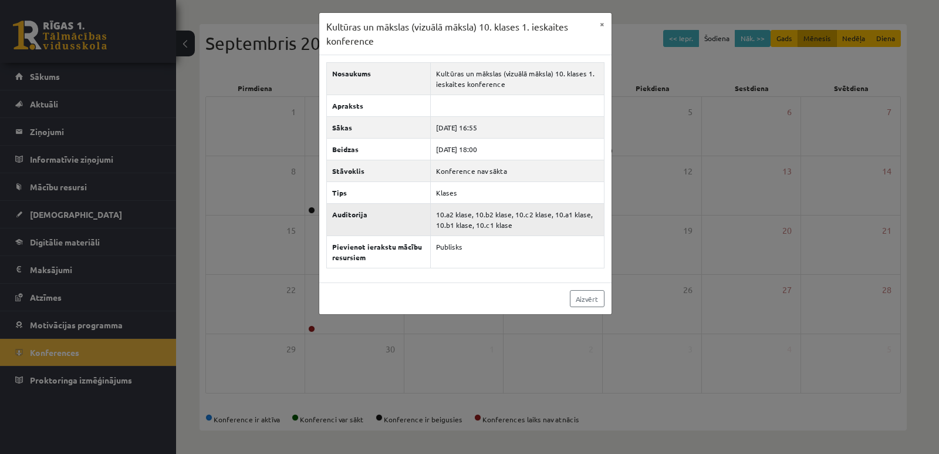
click at [522, 223] on td "10.a2 klase, 10.b2 klase, 10.c2 klase, 10.a1 klase, 10.b1 klase, 10.c1 klase" at bounding box center [517, 220] width 174 height 32
click at [808, 9] on div "Kultūras un mākslas (vizuālā māksla) 10. klases 1. ieskaites konference × Nosau…" at bounding box center [469, 227] width 939 height 454
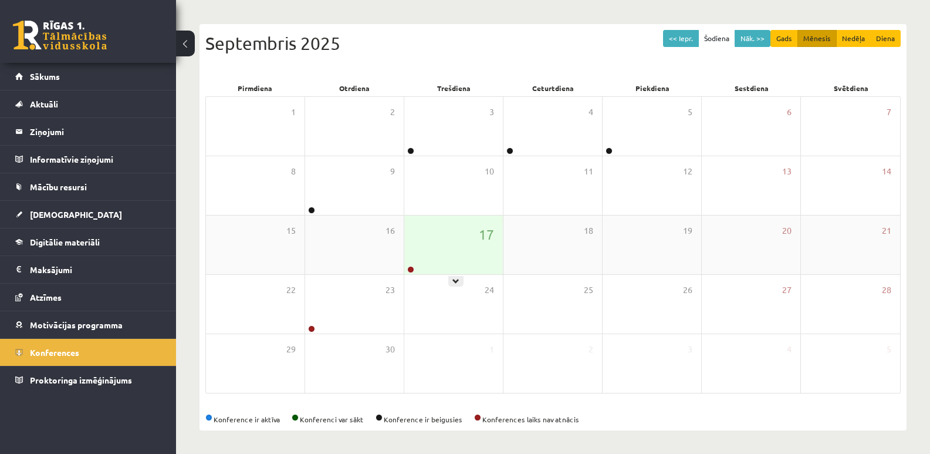
click at [436, 260] on div "17" at bounding box center [453, 244] width 99 height 59
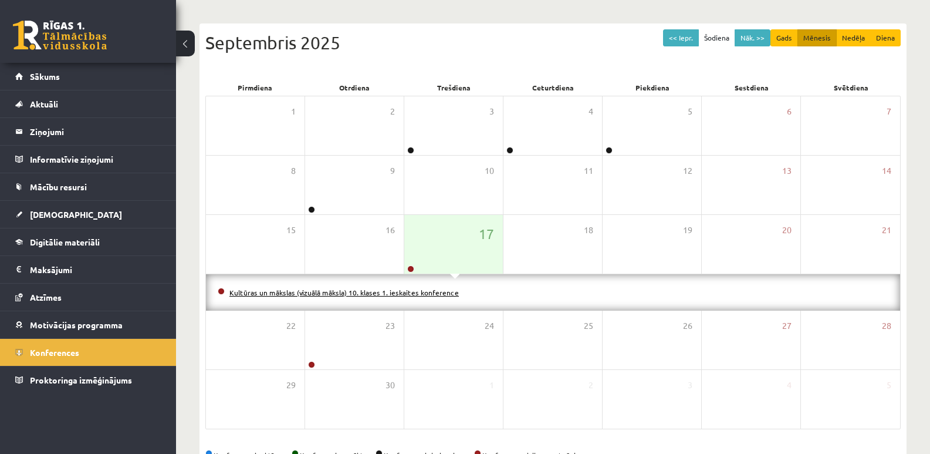
click at [408, 293] on link "Kultūras un mākslas (vizuālā māksla) 10. klases 1. ieskaites konference" at bounding box center [343, 292] width 229 height 9
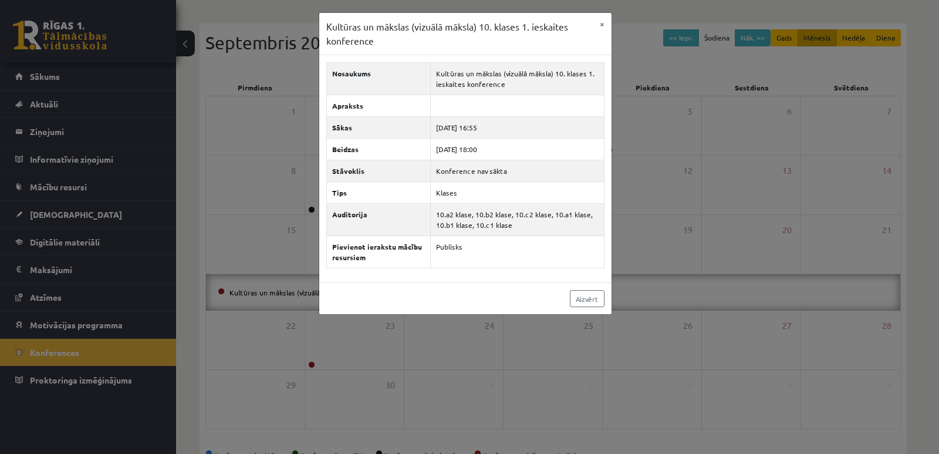
click at [131, 356] on div "Kultūras un mākslas (vizuālā māksla) 10. klases 1. ieskaites konference × Nosau…" at bounding box center [469, 227] width 939 height 454
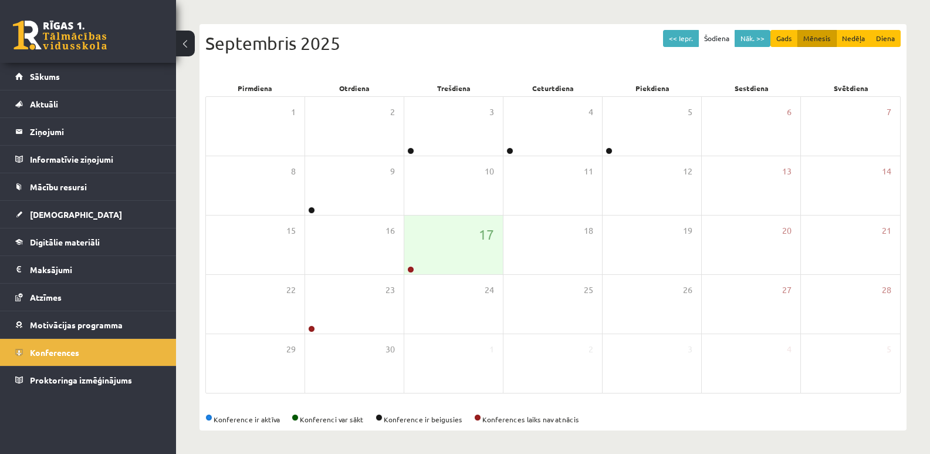
click at [131, 356] on link "Konferences" at bounding box center [88, 352] width 146 height 27
click at [438, 259] on div "17" at bounding box center [453, 244] width 99 height 59
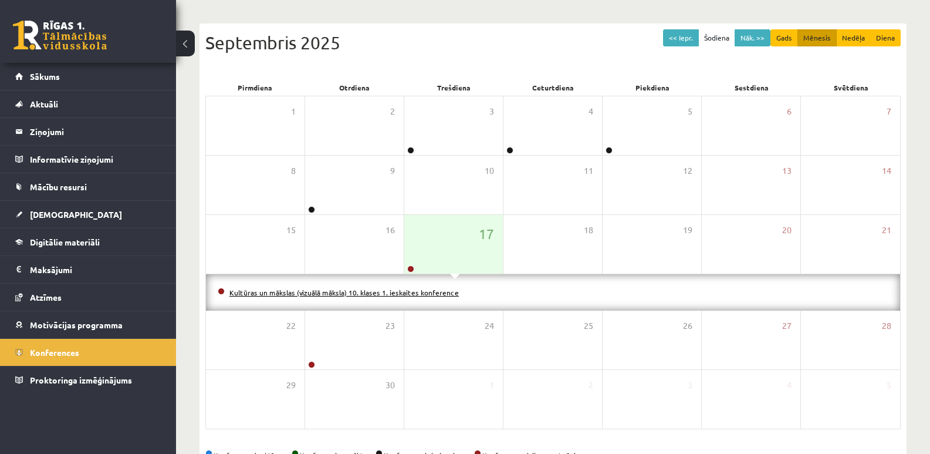
click at [424, 289] on link "Kultūras un mākslas (vizuālā māksla) 10. klases 1. ieskaites konference" at bounding box center [343, 292] width 229 height 9
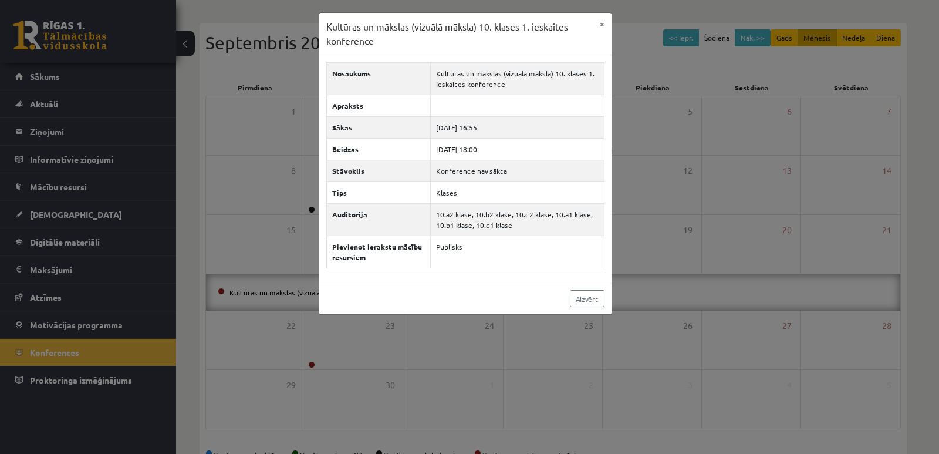
click at [384, 278] on div "Nosaukums Kultūras un mākslas (vizuālā māksla) 10. klases 1. ieskaites konferen…" at bounding box center [465, 168] width 292 height 227
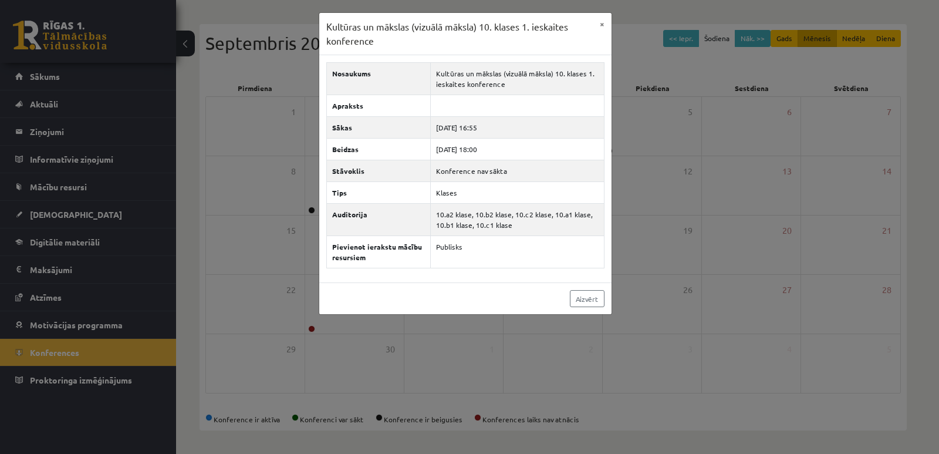
click at [384, 278] on div "Nosaukums Kultūras un mākslas (vizuālā māksla) 10. klases 1. ieskaites konferen…" at bounding box center [465, 168] width 292 height 227
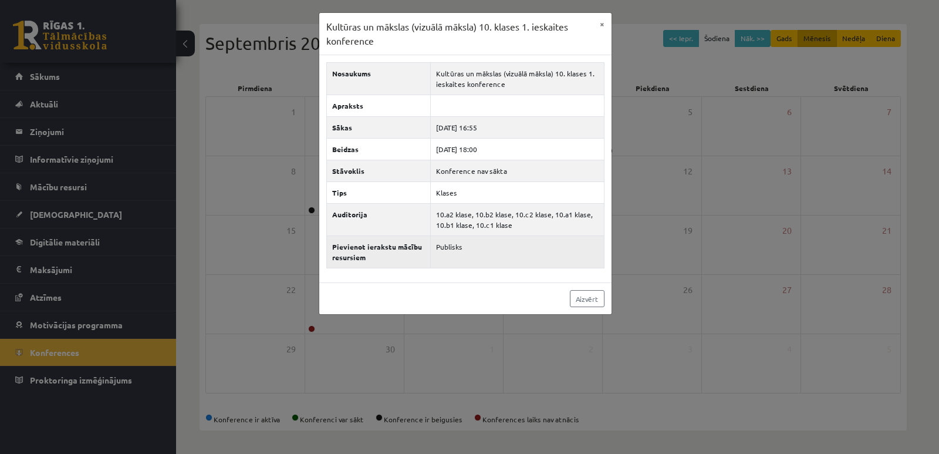
click at [382, 245] on th "Pievienot ierakstu mācību resursiem" at bounding box center [378, 252] width 104 height 32
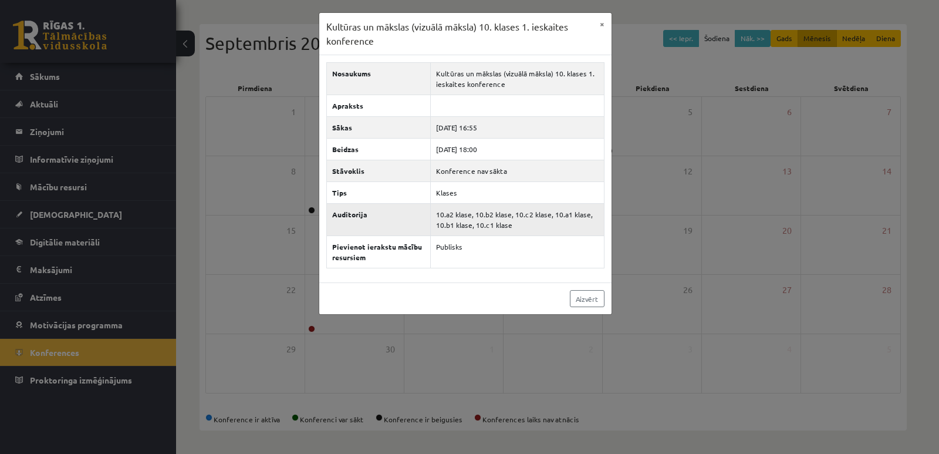
click at [467, 219] on td "10.a2 klase, 10.b2 klase, 10.c2 klase, 10.a1 klase, 10.b1 klase, 10.c1 klase" at bounding box center [517, 220] width 174 height 32
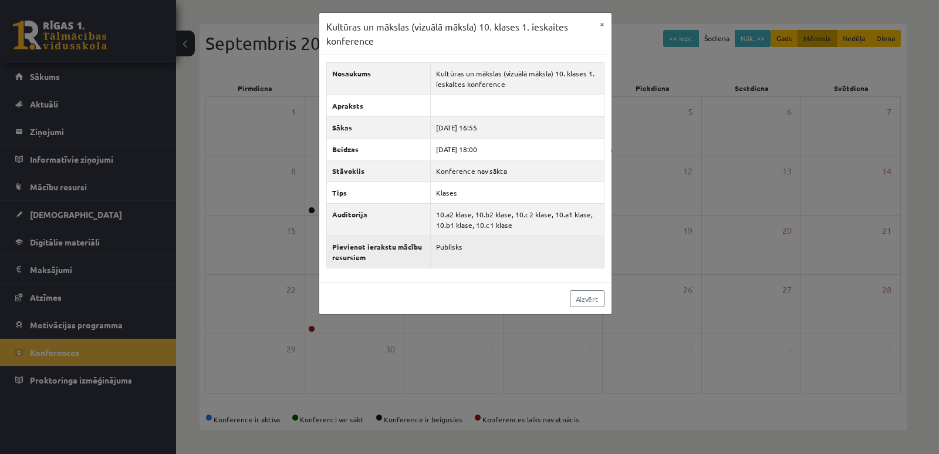
click at [454, 248] on td "Publisks" at bounding box center [517, 252] width 174 height 32
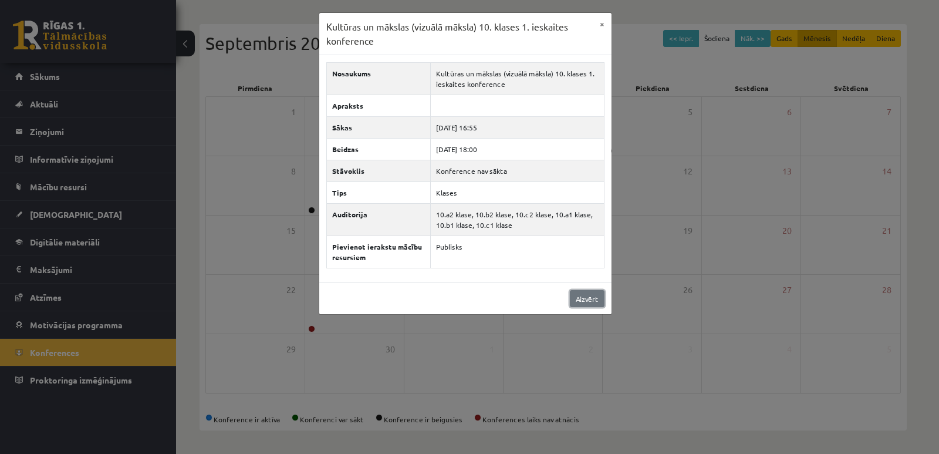
click at [579, 293] on link "Aizvērt" at bounding box center [587, 298] width 35 height 17
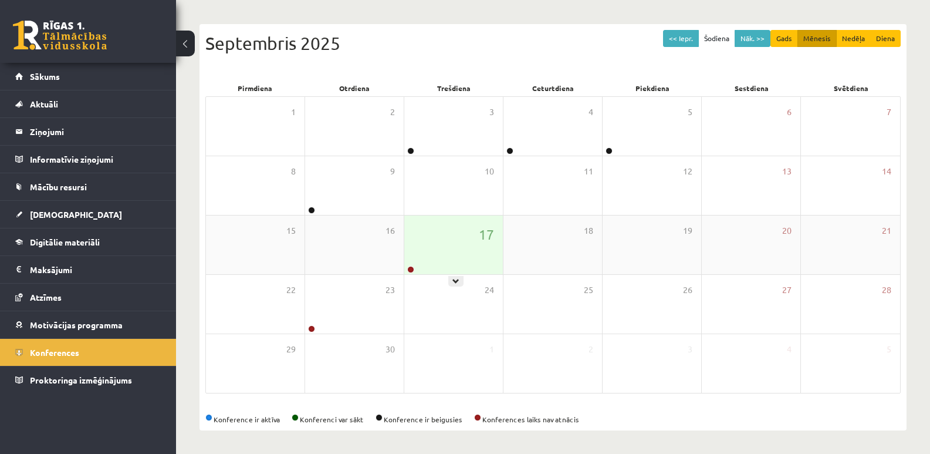
click at [421, 252] on div "17" at bounding box center [453, 244] width 99 height 59
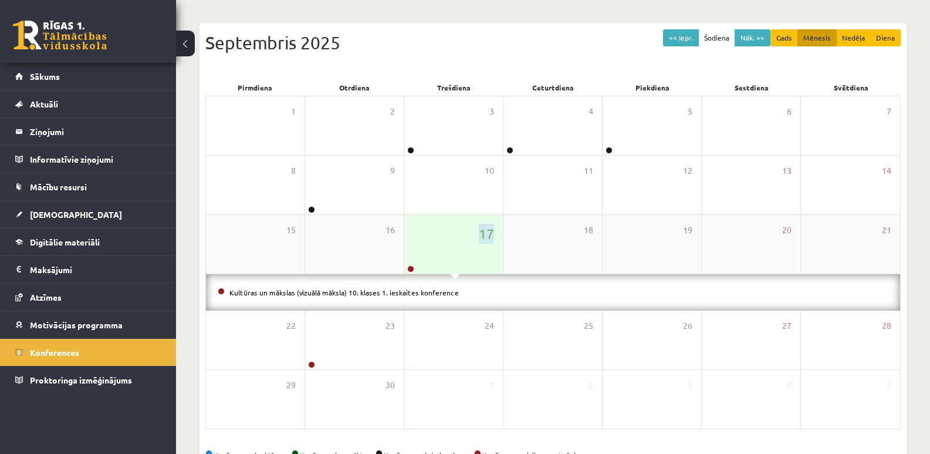
click at [421, 252] on div "17" at bounding box center [453, 244] width 99 height 59
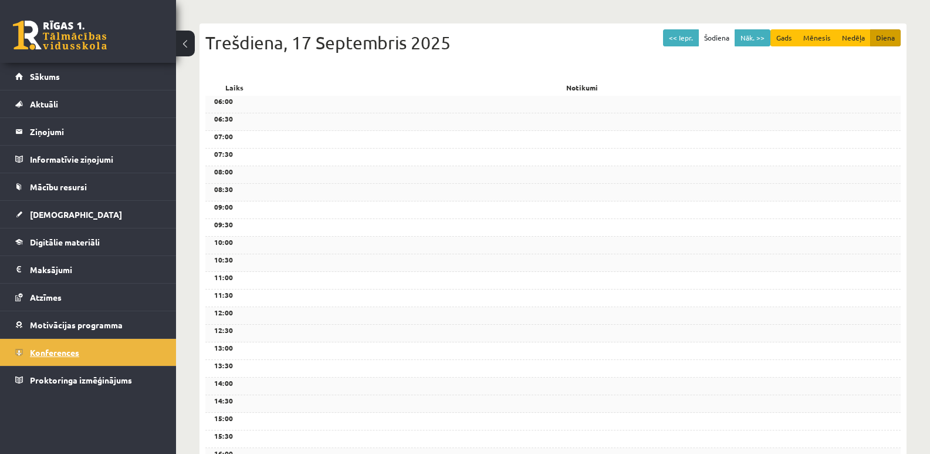
click at [99, 355] on link "Konferences" at bounding box center [88, 352] width 146 height 27
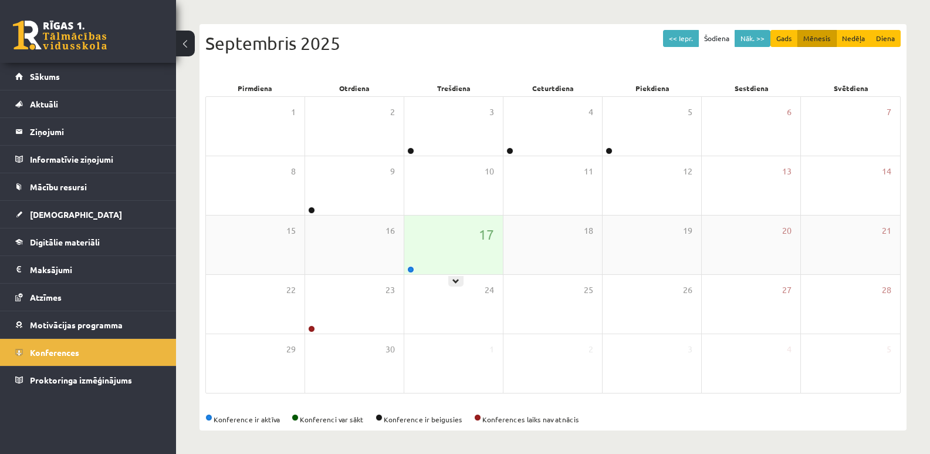
click at [442, 263] on div "17" at bounding box center [453, 244] width 99 height 59
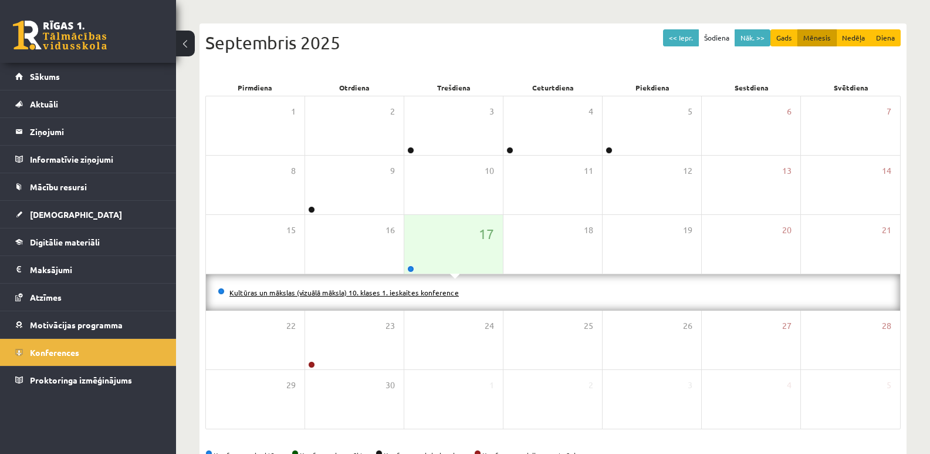
click at [407, 294] on link "Kultūras un mākslas (vizuālā māksla) 10. klases 1. ieskaites konference" at bounding box center [343, 292] width 229 height 9
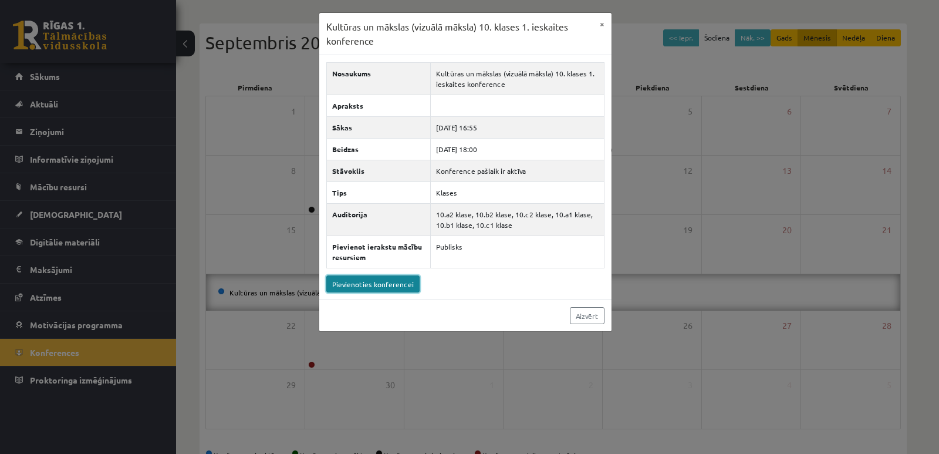
click at [396, 282] on link "Pievienoties konferencei" at bounding box center [372, 283] width 93 height 17
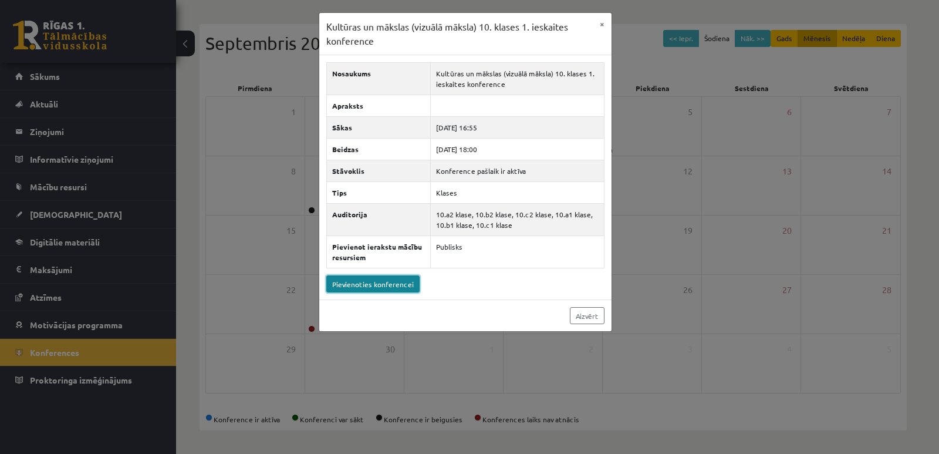
click at [390, 283] on link "Pievienoties konferencei" at bounding box center [372, 283] width 93 height 17
click at [411, 282] on link "Pievienoties konferencei" at bounding box center [372, 283] width 93 height 17
click at [393, 287] on link "Pievienoties konferencei" at bounding box center [372, 283] width 93 height 17
click at [600, 25] on button "×" at bounding box center [602, 24] width 19 height 22
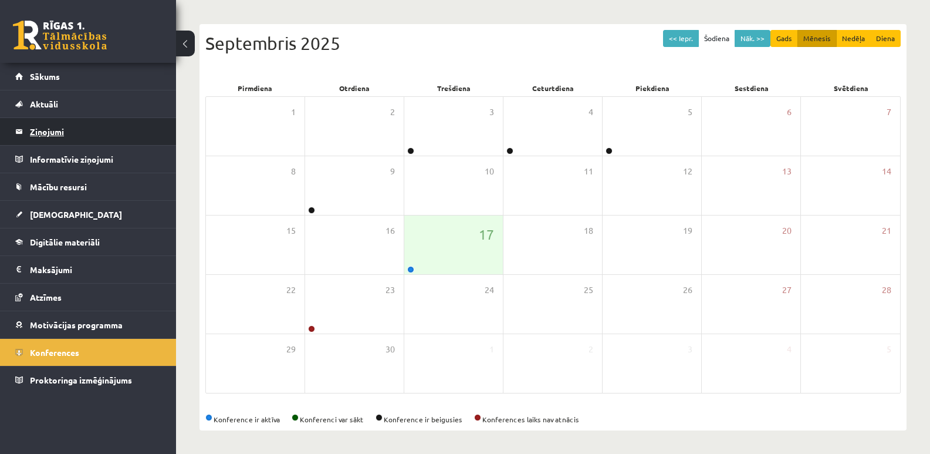
click at [65, 136] on legend "Ziņojumi 0" at bounding box center [95, 131] width 131 height 27
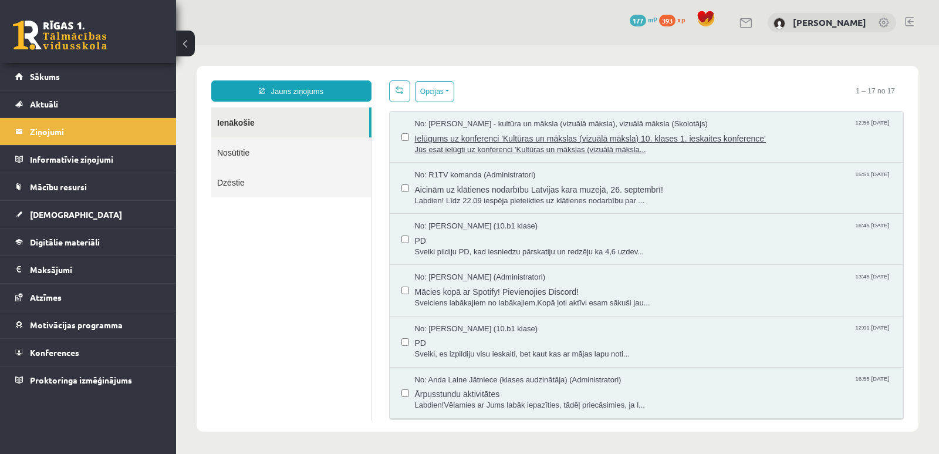
click at [496, 134] on span "Ielūgums uz konferenci 'Kultūras un mākslas (vizuālā māksla) 10. klases 1. iesk…" at bounding box center [653, 137] width 477 height 15
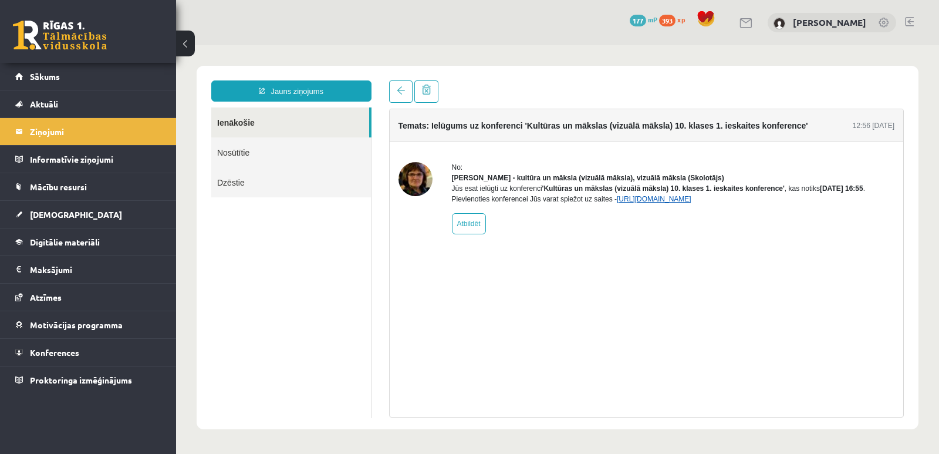
click at [650, 203] on link "[URL][DOMAIN_NAME]" at bounding box center [654, 199] width 75 height 8
click at [56, 357] on link "Konferences" at bounding box center [88, 352] width 146 height 27
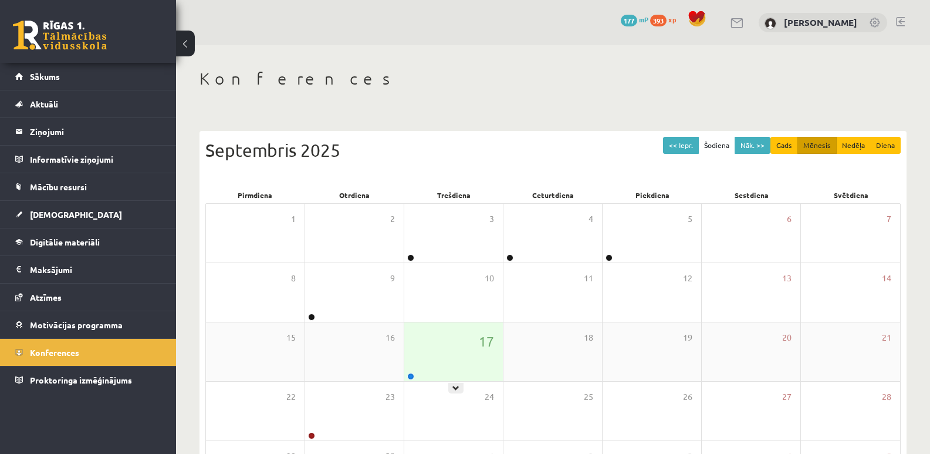
click at [449, 354] on div "17" at bounding box center [453, 351] width 99 height 59
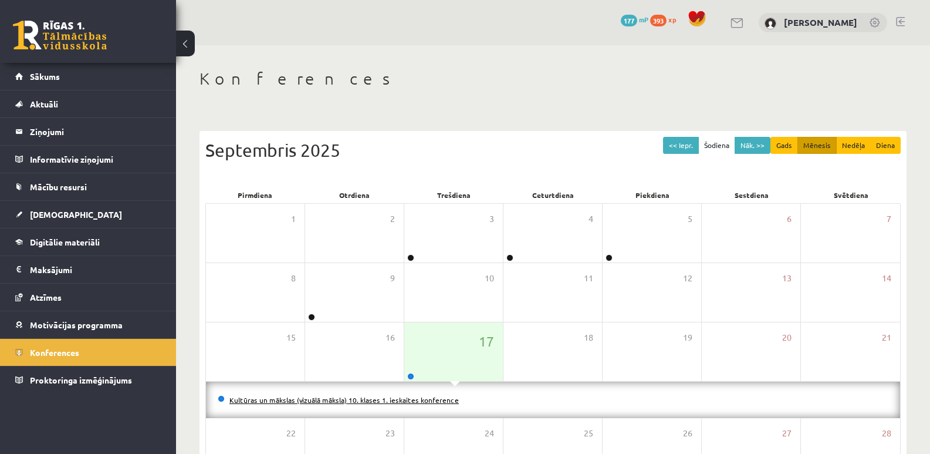
click at [388, 397] on link "Kultūras un mākslas (vizuālā māksla) 10. klases 1. ieskaites konference" at bounding box center [343, 399] width 229 height 9
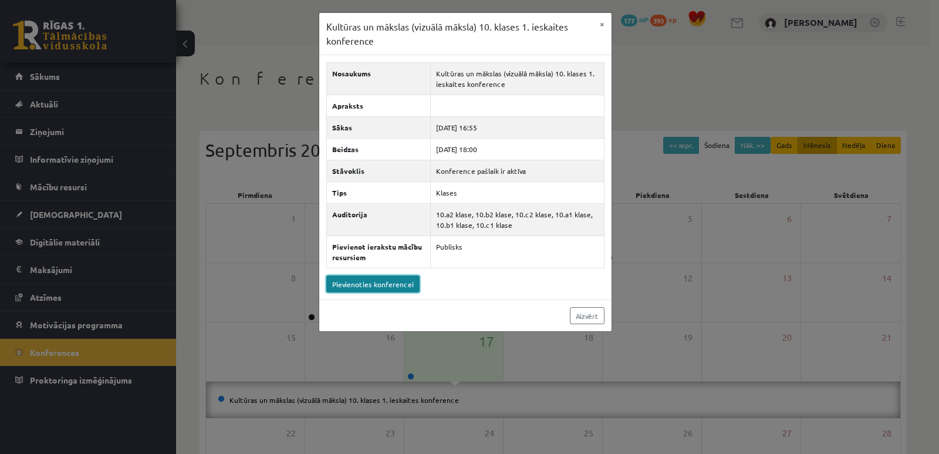
click at [391, 280] on link "Pievienoties konferencei" at bounding box center [372, 283] width 93 height 17
click at [386, 281] on link "Pievienoties konferencei" at bounding box center [372, 283] width 93 height 17
click at [387, 280] on link "Pievienoties konferencei" at bounding box center [372, 283] width 93 height 17
click at [380, 284] on link "Pievienoties konferencei" at bounding box center [372, 283] width 93 height 17
click at [605, 21] on button "×" at bounding box center [602, 24] width 19 height 22
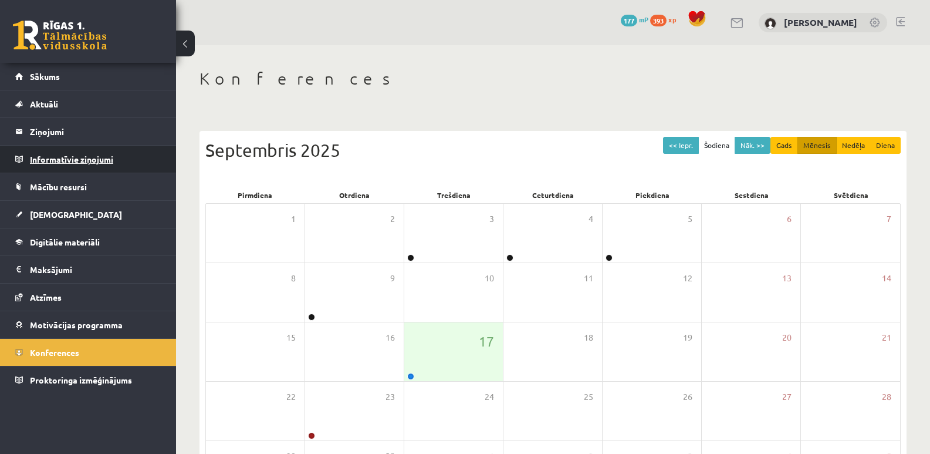
click at [66, 160] on legend "Informatīvie ziņojumi 0" at bounding box center [95, 159] width 131 height 27
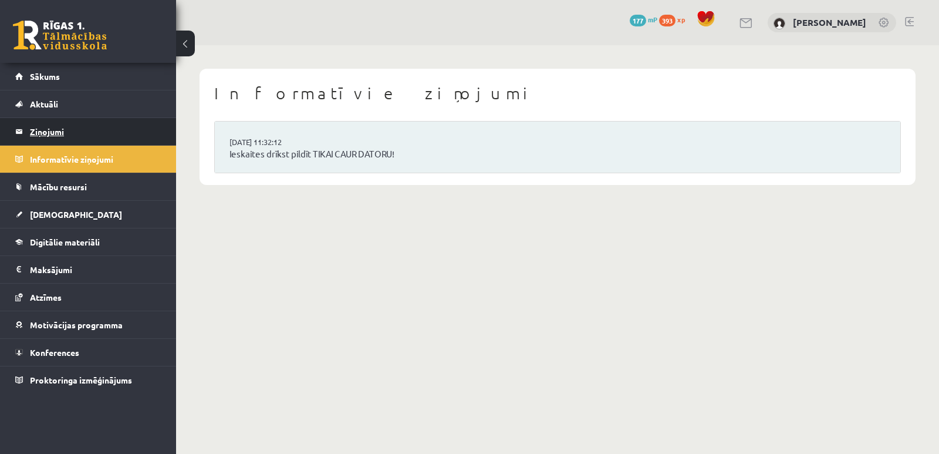
click at [49, 124] on legend "Ziņojumi 0" at bounding box center [95, 131] width 131 height 27
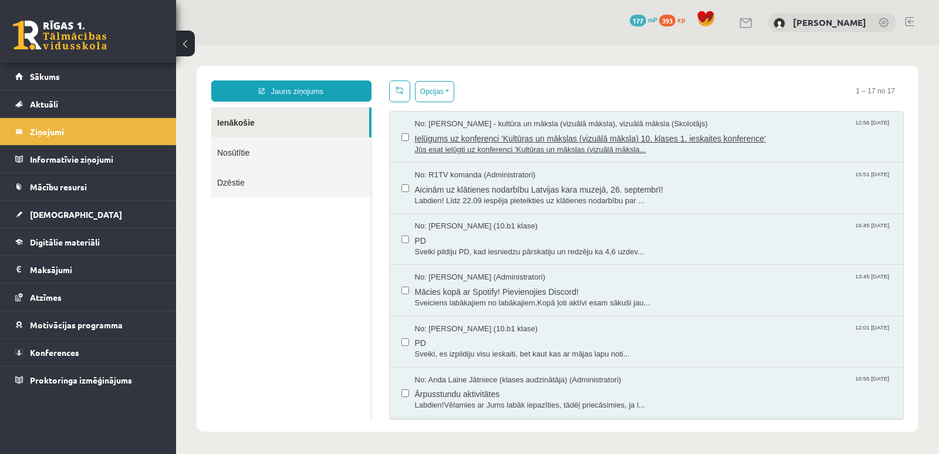
click at [464, 141] on span "Ielūgums uz konferenci 'Kultūras un mākslas (vizuālā māksla) 10. klases 1. iesk…" at bounding box center [653, 137] width 477 height 15
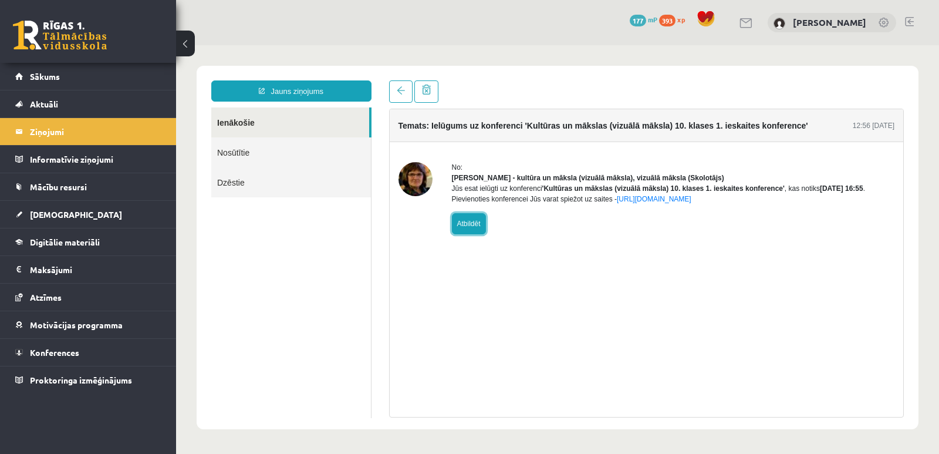
click at [484, 231] on link "Atbildēt" at bounding box center [469, 223] width 34 height 21
type input "**********"
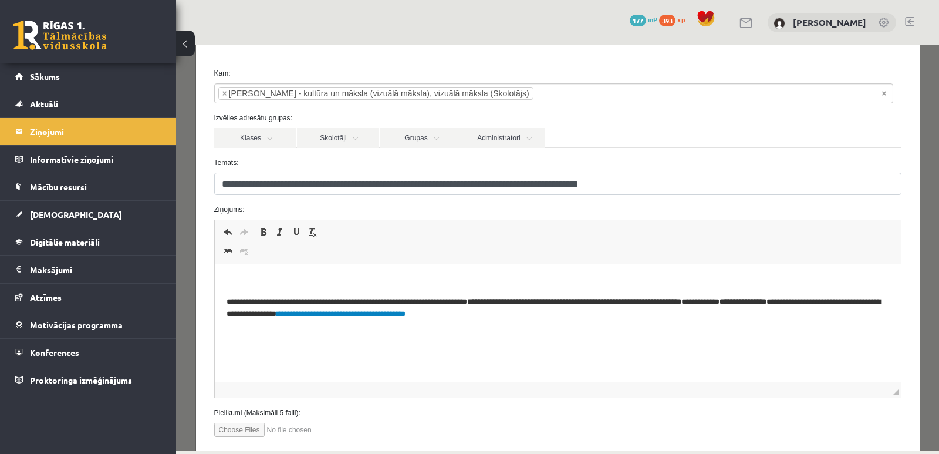
scroll to position [114, 0]
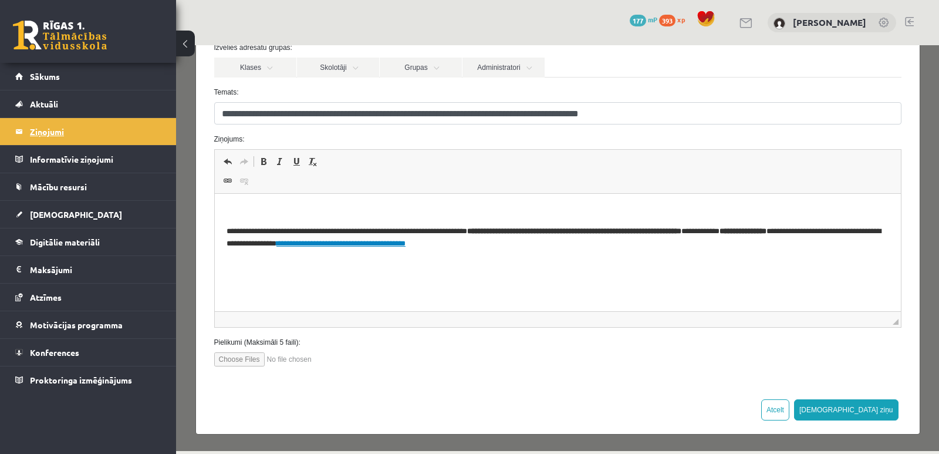
click at [36, 131] on legend "Ziņojumi 0" at bounding box center [95, 131] width 131 height 27
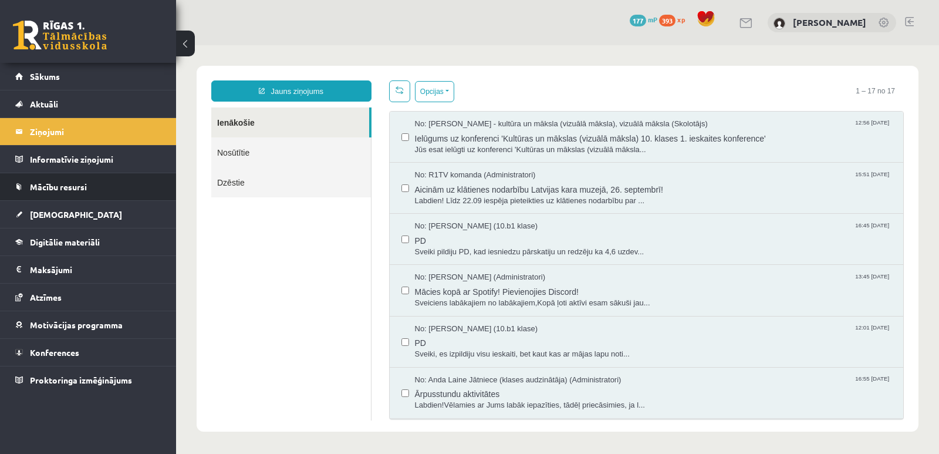
scroll to position [0, 0]
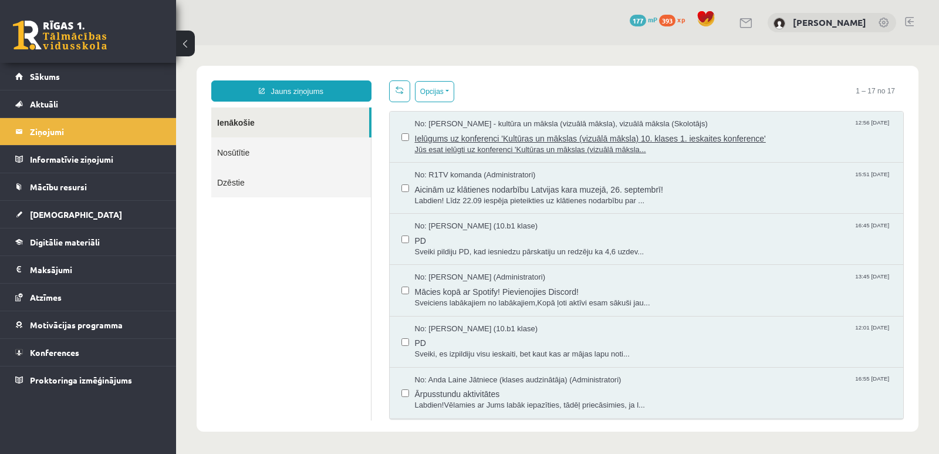
click at [429, 140] on span "Ielūgums uz konferenci 'Kultūras un mākslas (vizuālā māksla) 10. klases 1. iesk…" at bounding box center [653, 137] width 477 height 15
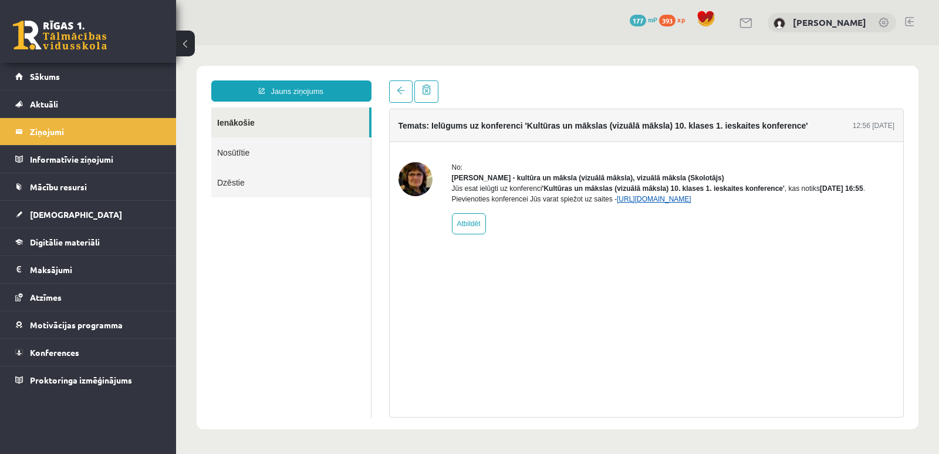
click at [641, 203] on link "[URL][DOMAIN_NAME]" at bounding box center [654, 199] width 75 height 8
click at [661, 203] on link "[URL][DOMAIN_NAME]" at bounding box center [654, 199] width 75 height 8
click at [655, 203] on link "[URL][DOMAIN_NAME]" at bounding box center [654, 199] width 75 height 8
click at [68, 161] on legend "Informatīvie ziņojumi 0" at bounding box center [95, 159] width 131 height 27
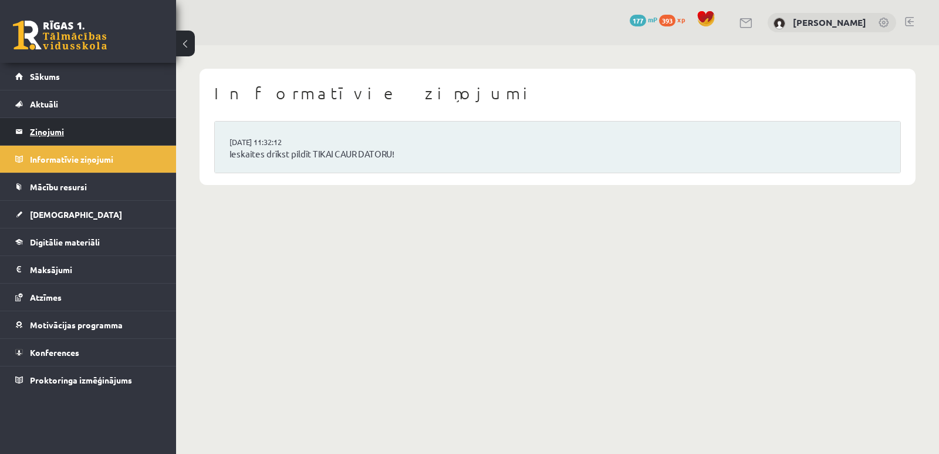
click at [55, 134] on legend "Ziņojumi 0" at bounding box center [95, 131] width 131 height 27
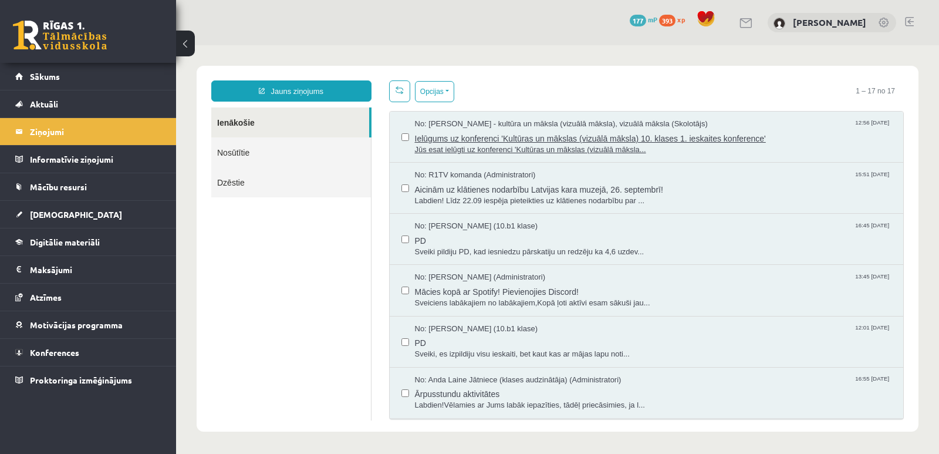
click at [605, 140] on span "Ielūgums uz konferenci 'Kultūras un mākslas (vizuālā māksla) 10. klases 1. iesk…" at bounding box center [653, 137] width 477 height 15
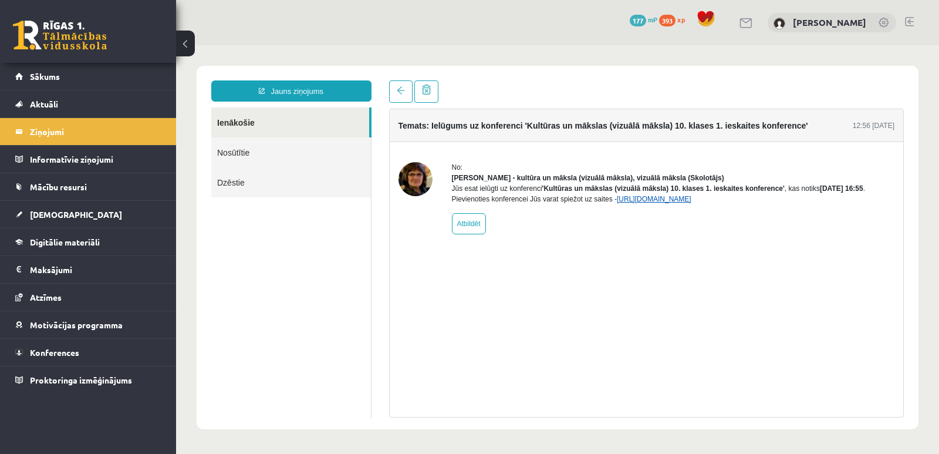
click at [691, 203] on link "[URL][DOMAIN_NAME]" at bounding box center [654, 199] width 75 height 8
click at [258, 39] on div "0 Dāvanas 177 mP 393 xp Amālija Gabrene" at bounding box center [557, 22] width 763 height 45
click at [60, 354] on span "Konferences" at bounding box center [54, 352] width 49 height 11
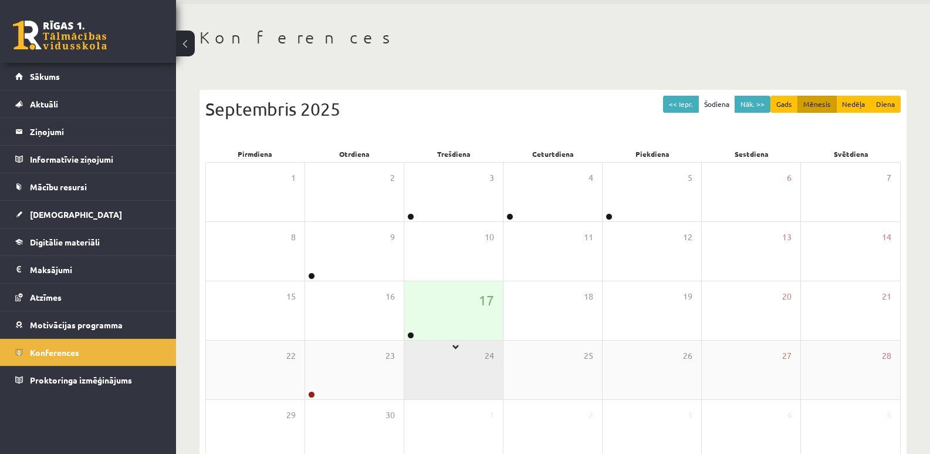
scroll to position [59, 0]
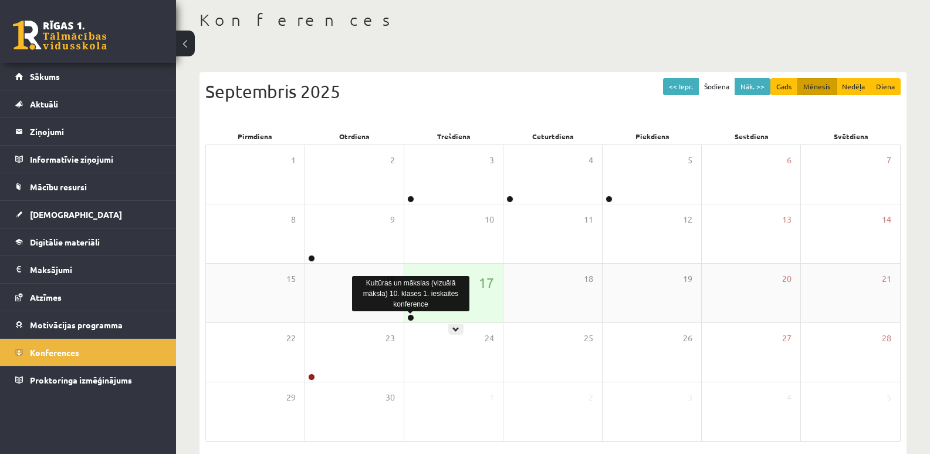
click at [410, 317] on link at bounding box center [410, 317] width 7 height 7
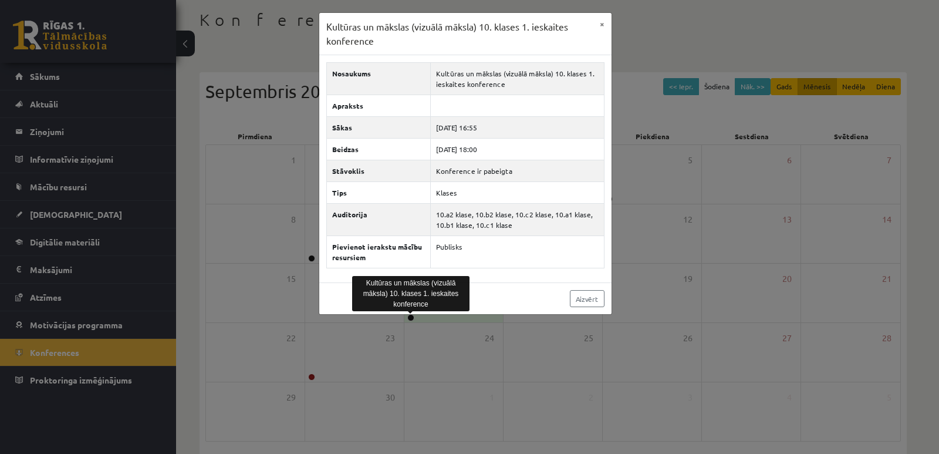
click at [688, 268] on div "Kultūras un mākslas (vizuālā māksla) 10. klases 1. ieskaites konference × Nosau…" at bounding box center [469, 227] width 939 height 454
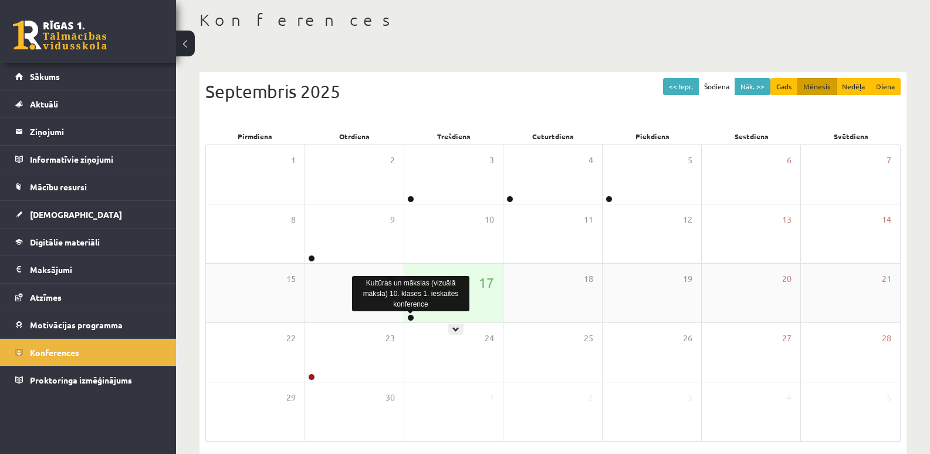
click at [410, 320] on link at bounding box center [410, 317] width 7 height 7
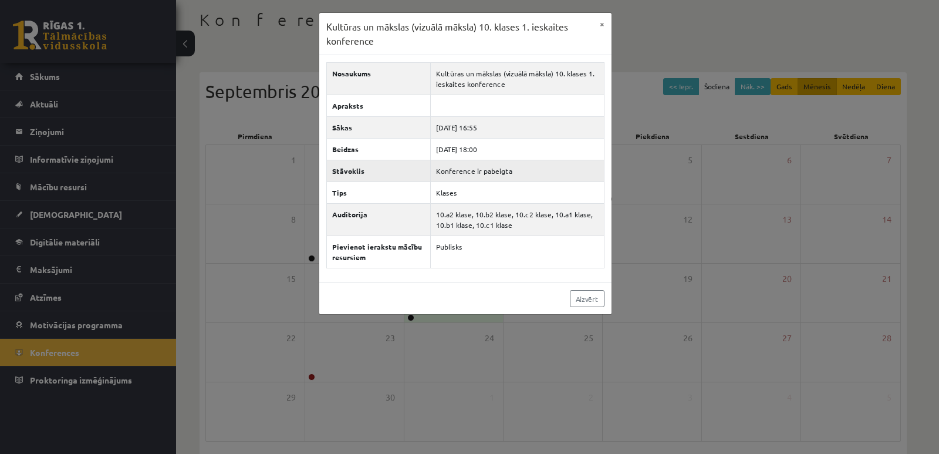
click at [488, 175] on td "Konference ir pabeigta" at bounding box center [517, 171] width 174 height 22
click at [492, 171] on td "Konference ir pabeigta" at bounding box center [517, 171] width 174 height 22
click at [601, 26] on button "×" at bounding box center [602, 24] width 19 height 22
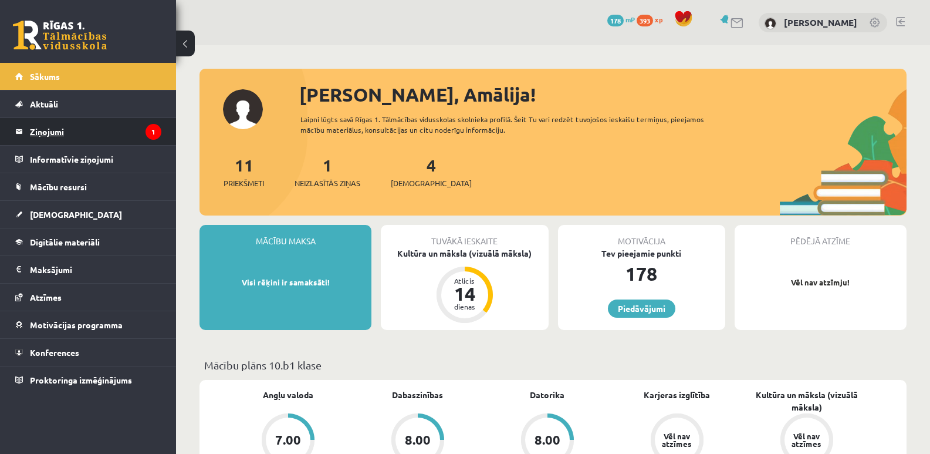
click at [116, 132] on legend "Ziņojumi 1" at bounding box center [95, 131] width 131 height 27
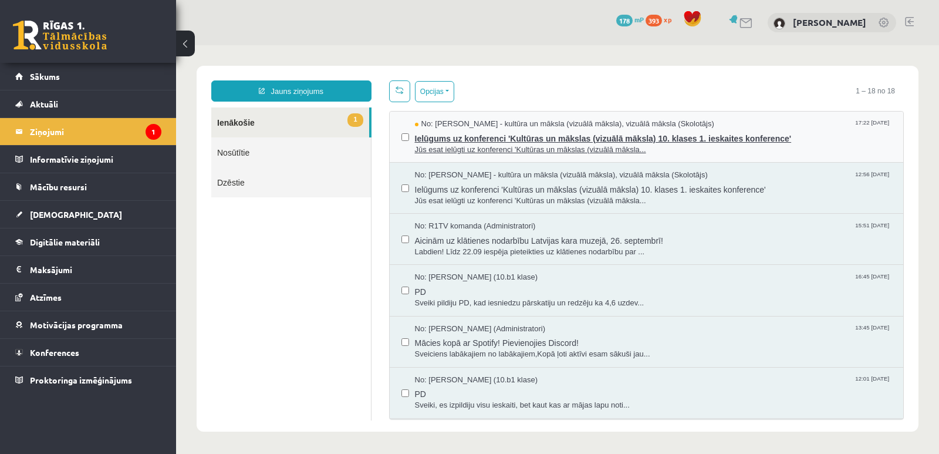
click at [484, 133] on span "Ielūgums uz konferenci 'Kultūras un mākslas (vizuālā māksla) 10. klases 1. iesk…" at bounding box center [653, 137] width 477 height 15
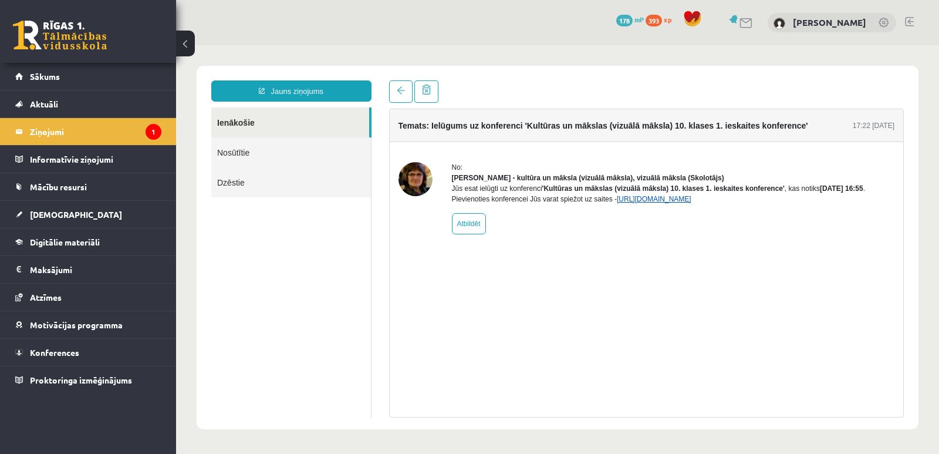
click at [691, 203] on link "[URL][DOMAIN_NAME]" at bounding box center [654, 199] width 75 height 8
click at [119, 135] on legend "Ziņojumi 1" at bounding box center [95, 131] width 131 height 27
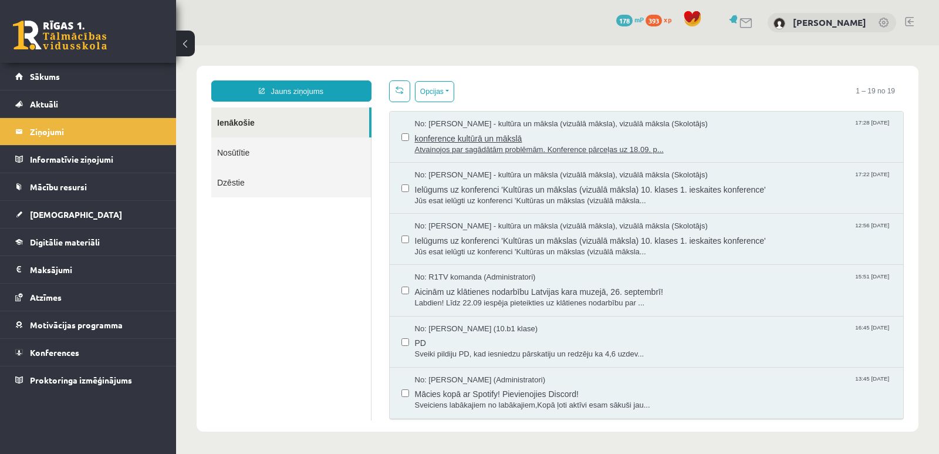
click at [454, 145] on span "Atvainojos par sagādātām problēmām. Konference pārceļas uz 18.09. p..." at bounding box center [653, 149] width 477 height 11
